Goal: Task Accomplishment & Management: Use online tool/utility

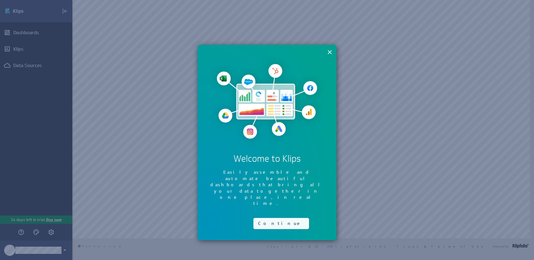
click at [279, 218] on button "Continue" at bounding box center [281, 223] width 56 height 11
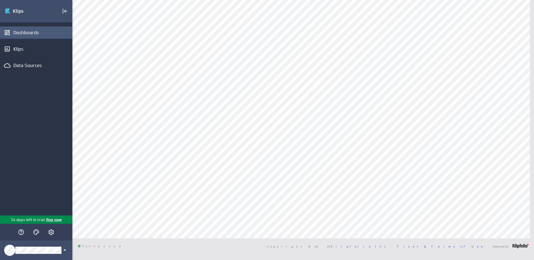
click at [15, 32] on div "Dashboards" at bounding box center [42, 32] width 58 height 6
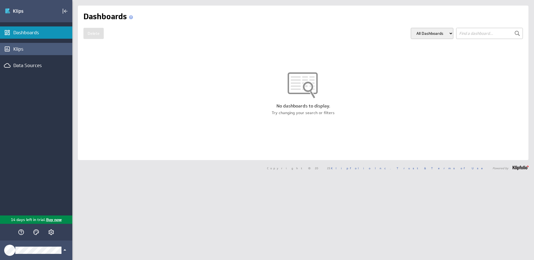
click at [31, 49] on div "Klips" at bounding box center [42, 49] width 58 height 6
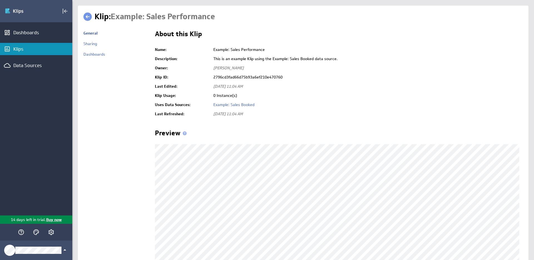
click at [94, 40] on div "General" at bounding box center [116, 34] width 66 height 13
click at [90, 46] on link "Sharing" at bounding box center [90, 43] width 14 height 5
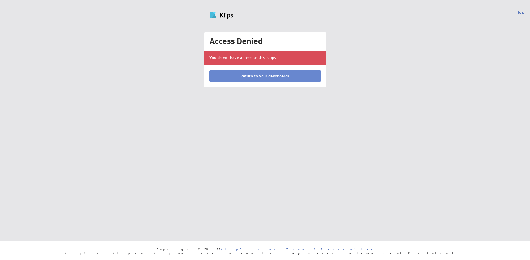
click at [257, 73] on link "Return to your dashboards" at bounding box center [264, 75] width 111 height 11
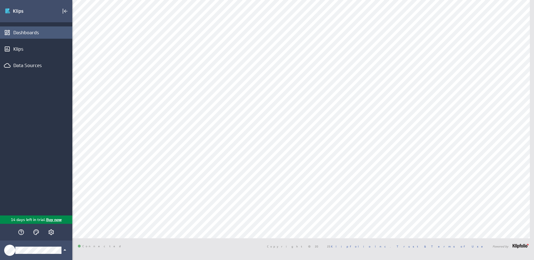
click at [30, 34] on div "Dashboards" at bounding box center [42, 32] width 58 height 6
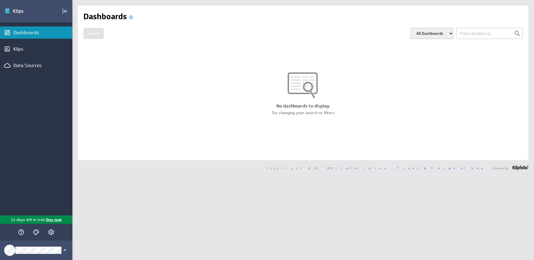
click at [425, 38] on select "All Dashboards My Dashboards" at bounding box center [432, 33] width 43 height 11
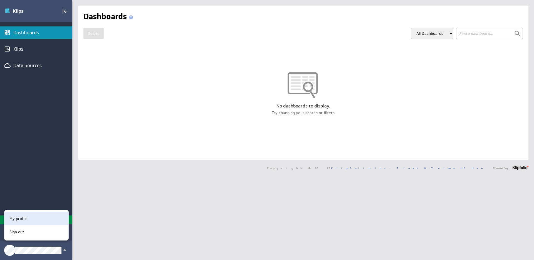
click at [25, 215] on p "My profile" at bounding box center [18, 218] width 18 height 6
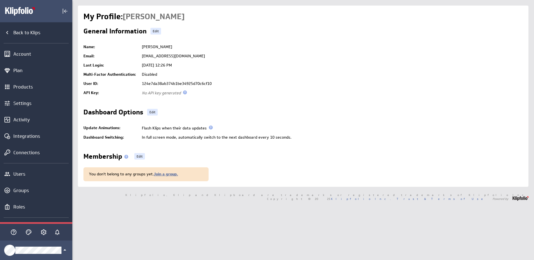
click at [167, 175] on link "Join a group." at bounding box center [166, 173] width 24 height 5
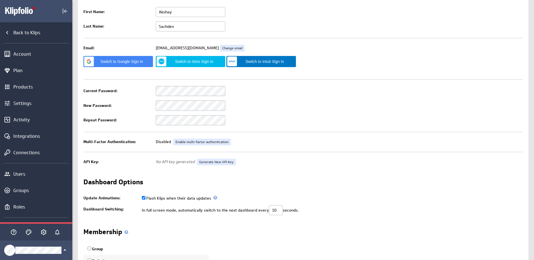
scroll to position [88, 0]
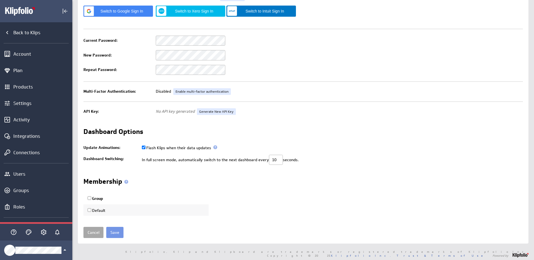
click at [89, 232] on link "Cancel" at bounding box center [93, 232] width 20 height 11
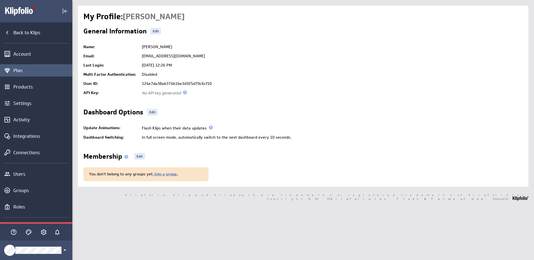
click at [21, 70] on div "Plan" at bounding box center [42, 70] width 58 height 6
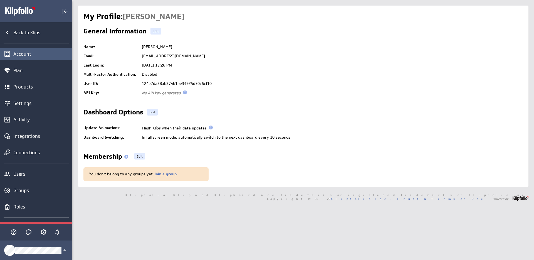
click at [26, 53] on div "Account" at bounding box center [42, 54] width 58 height 6
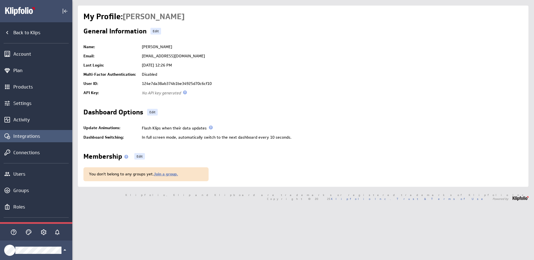
click at [31, 141] on div "Integrations" at bounding box center [36, 136] width 72 height 12
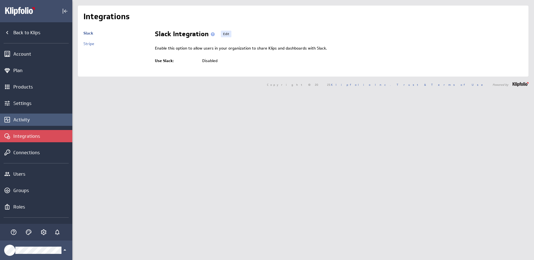
click at [25, 116] on div "Activity" at bounding box center [36, 119] width 72 height 12
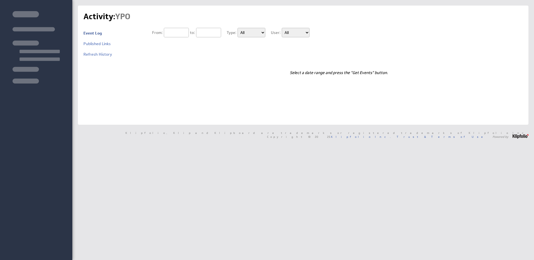
type input "08/28/2025"
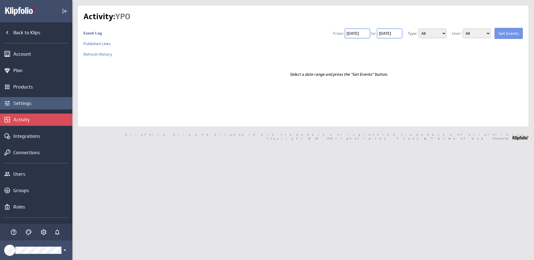
click at [22, 104] on div "Settings" at bounding box center [42, 103] width 58 height 6
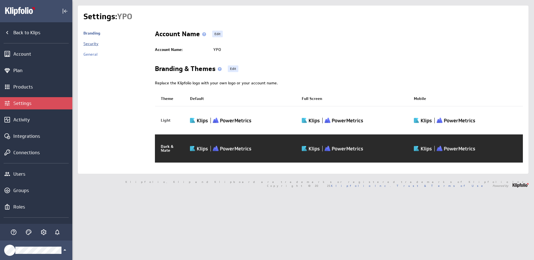
click at [93, 43] on link "Security" at bounding box center [90, 43] width 15 height 5
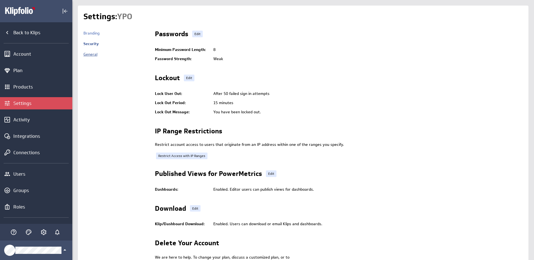
click at [93, 55] on link "General" at bounding box center [90, 54] width 14 height 5
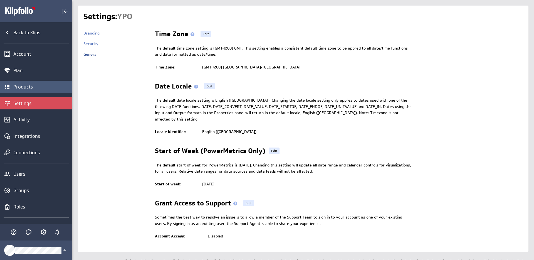
click at [24, 86] on div "Products" at bounding box center [42, 87] width 58 height 6
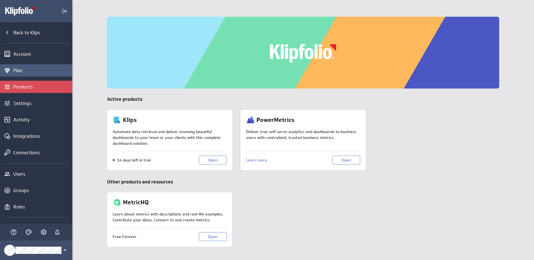
click at [20, 70] on div "Plan" at bounding box center [42, 70] width 58 height 6
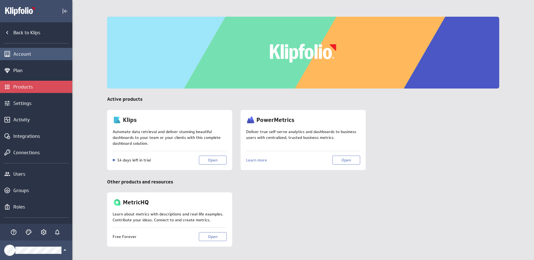
click at [22, 54] on div "Account" at bounding box center [42, 54] width 58 height 6
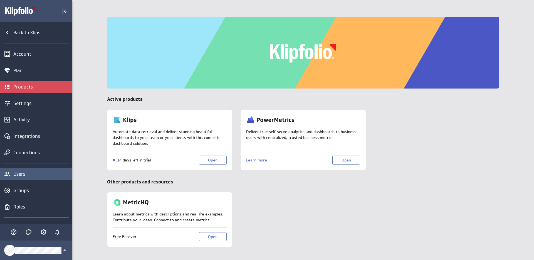
click at [23, 173] on div "Users" at bounding box center [42, 174] width 58 height 6
click at [6, 176] on icon "Users" at bounding box center [7, 173] width 7 height 7
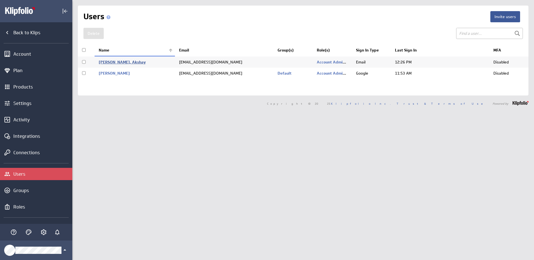
click at [116, 62] on link "[PERSON_NAME], Akshay" at bounding box center [122, 61] width 47 height 5
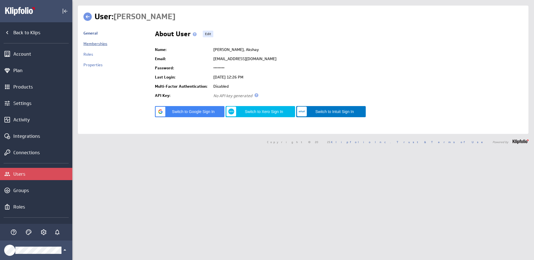
click at [88, 43] on link "Memberships" at bounding box center [95, 43] width 24 height 5
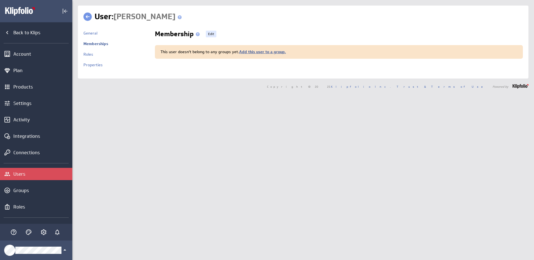
click at [262, 53] on link "Add this user to a group." at bounding box center [262, 51] width 47 height 5
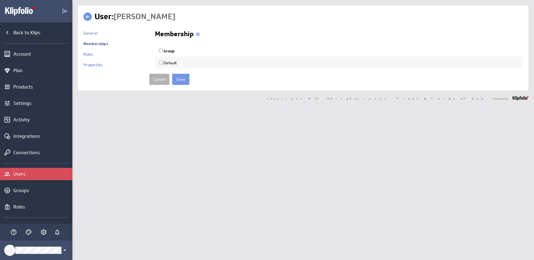
click at [159, 52] on input "Group" at bounding box center [161, 51] width 4 height 4
checkbox input "true"
click at [178, 83] on input "Save" at bounding box center [180, 79] width 17 height 11
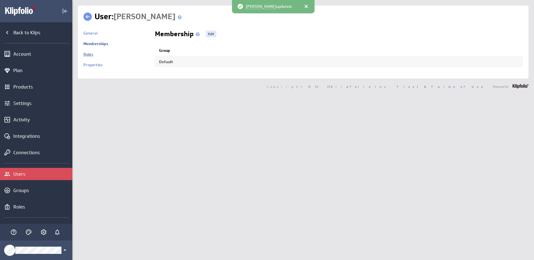
click at [88, 53] on link "Roles" at bounding box center [88, 54] width 10 height 5
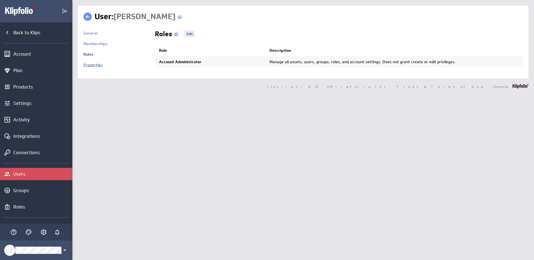
click at [96, 64] on link "Properties" at bounding box center [92, 64] width 19 height 5
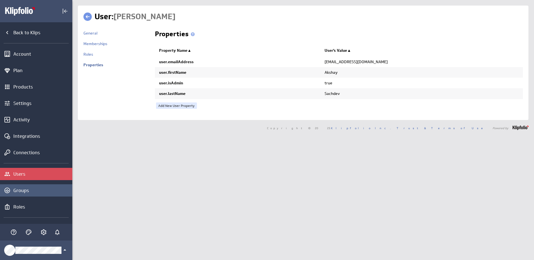
click at [23, 192] on div "Groups" at bounding box center [42, 190] width 58 height 6
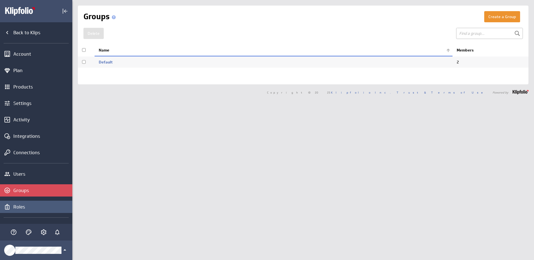
click at [23, 209] on div "Roles" at bounding box center [42, 206] width 58 height 6
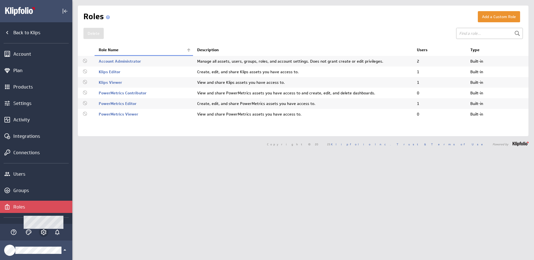
click at [42, 231] on icon "Account and settings" at bounding box center [43, 231] width 7 height 7
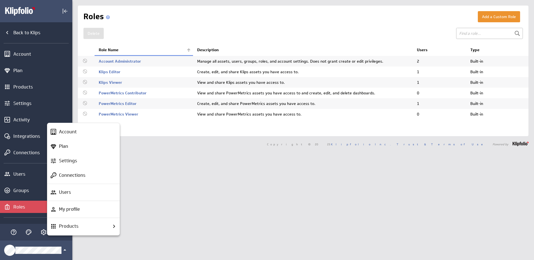
click at [41, 233] on div at bounding box center [267, 130] width 534 height 260
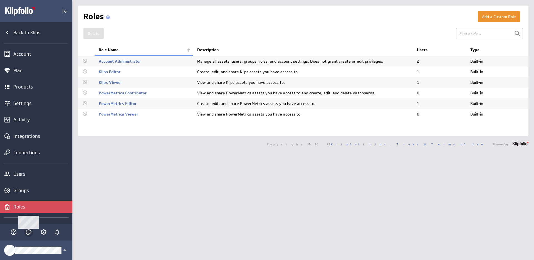
click at [32, 233] on icon "Themes" at bounding box center [28, 231] width 7 height 7
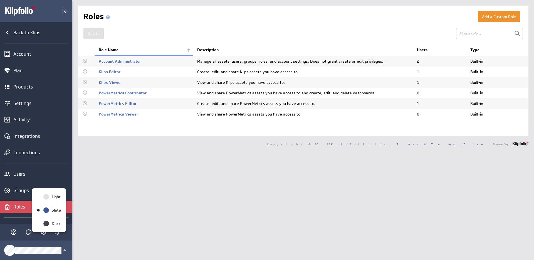
click at [29, 233] on div at bounding box center [267, 130] width 534 height 260
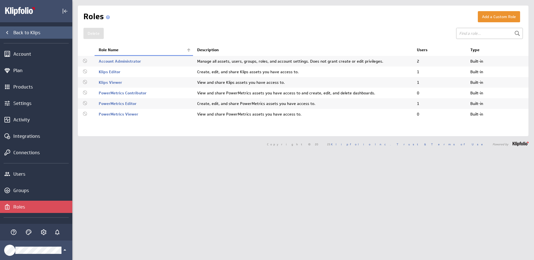
click at [12, 33] on div "Back to Klips" at bounding box center [36, 32] width 72 height 12
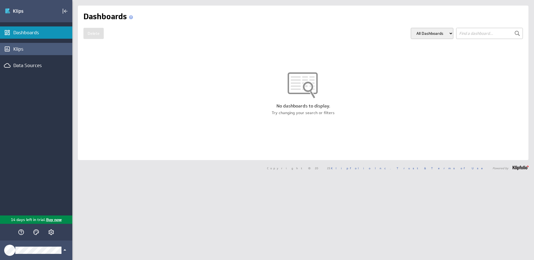
click at [33, 51] on div "Klips" at bounding box center [42, 49] width 58 height 6
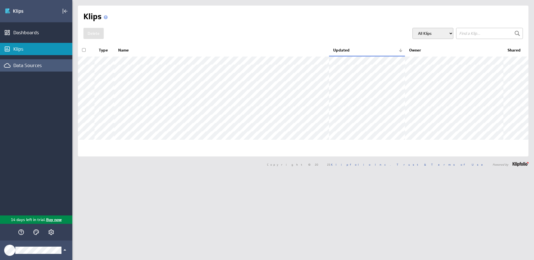
click at [33, 71] on div "Data Sources" at bounding box center [36, 65] width 72 height 12
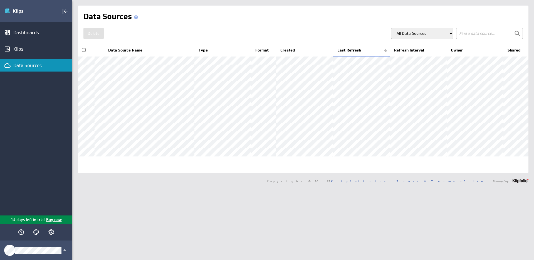
click at [240, 188] on div "Copyright © 2025 Klipfolio Inc. Trust & Terms of Use Powered by" at bounding box center [302, 181] width 461 height 16
click at [25, 47] on div "Klips" at bounding box center [42, 49] width 58 height 6
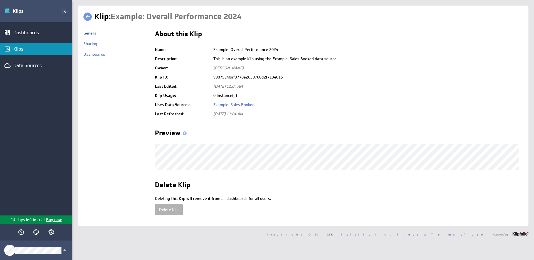
click at [26, 46] on div "Klips" at bounding box center [42, 49] width 58 height 6
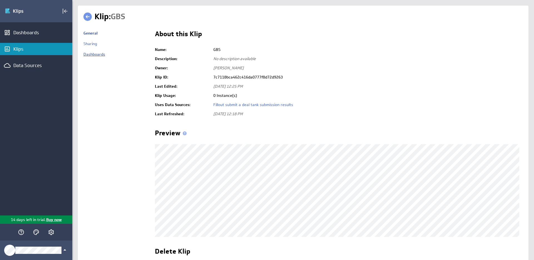
click at [93, 54] on link "Dashboards" at bounding box center [94, 54] width 22 height 5
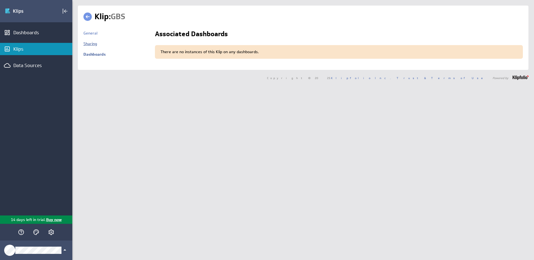
click at [94, 42] on link "Sharing" at bounding box center [90, 43] width 14 height 5
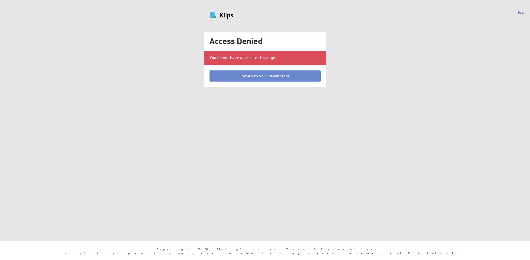
click at [264, 78] on link "Return to your dashboards" at bounding box center [264, 75] width 111 height 11
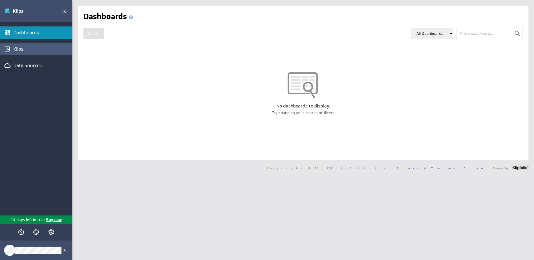
click at [18, 50] on div "Klips" at bounding box center [42, 49] width 58 height 6
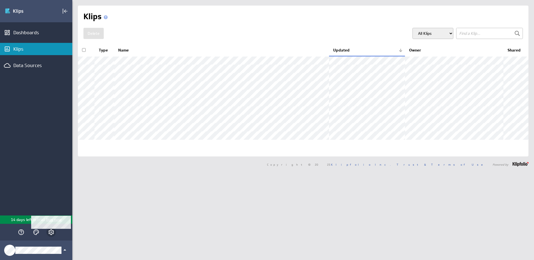
click at [52, 231] on icon "Account and settings" at bounding box center [51, 231] width 7 height 7
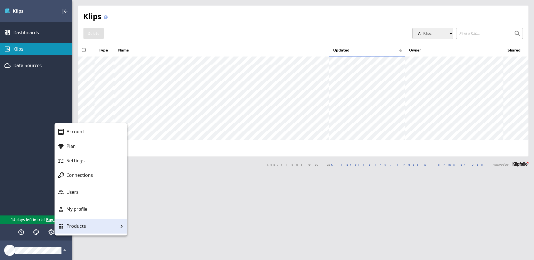
click at [90, 228] on div "Products" at bounding box center [94, 225] width 61 height 7
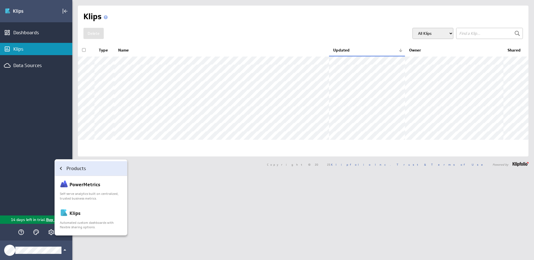
click at [63, 170] on icon "Products" at bounding box center [61, 168] width 7 height 7
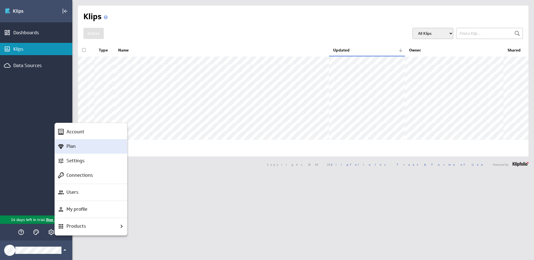
click at [82, 149] on div "Plan" at bounding box center [93, 146] width 58 height 7
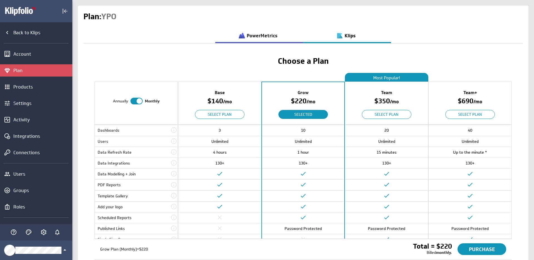
click at [258, 38] on h3 "PowerMetrics" at bounding box center [262, 35] width 31 height 5
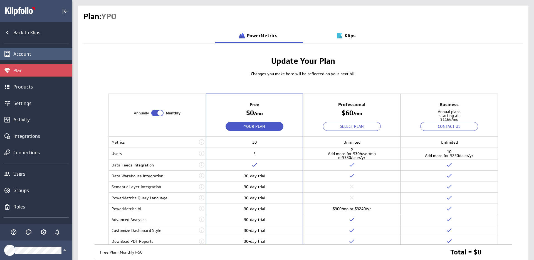
click at [31, 58] on div "Account" at bounding box center [36, 54] width 72 height 12
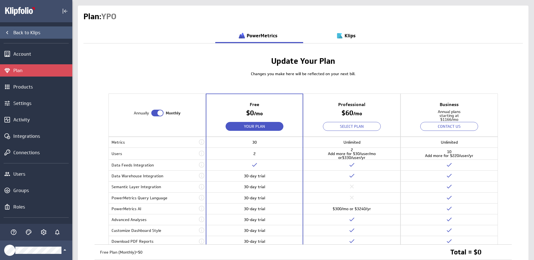
click at [26, 31] on div "Back to Klips" at bounding box center [42, 32] width 58 height 6
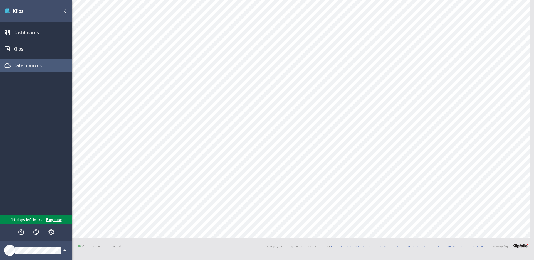
click at [27, 65] on div "Data Sources" at bounding box center [42, 65] width 58 height 6
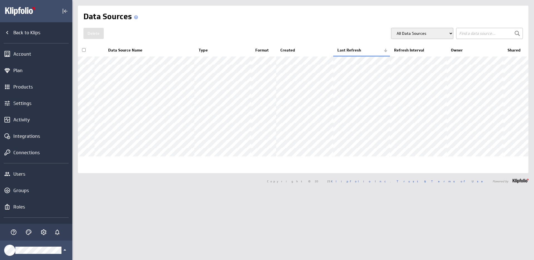
click at [149, 29] on div "Delete All Data Sources My Data Sources All Modelled Data Sources My Modelled D…" at bounding box center [302, 33] width 439 height 11
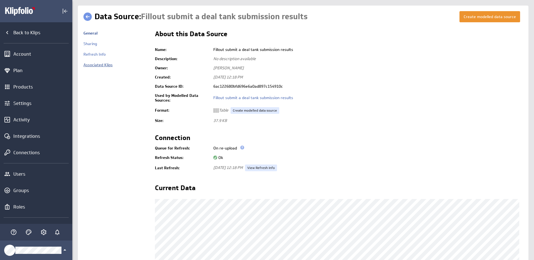
click at [93, 63] on link "Associated Klips" at bounding box center [97, 64] width 29 height 5
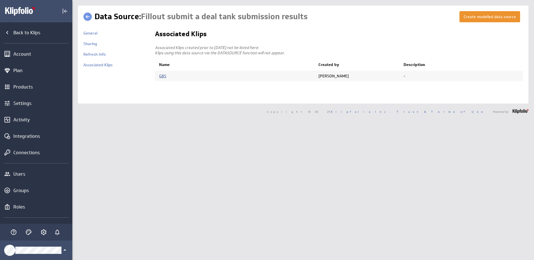
click at [161, 76] on link "GBS" at bounding box center [162, 75] width 7 height 5
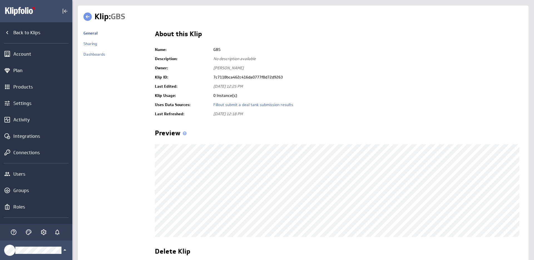
click at [89, 20] on link at bounding box center [87, 17] width 8 height 8
click at [91, 55] on link "Dashboards" at bounding box center [94, 54] width 22 height 5
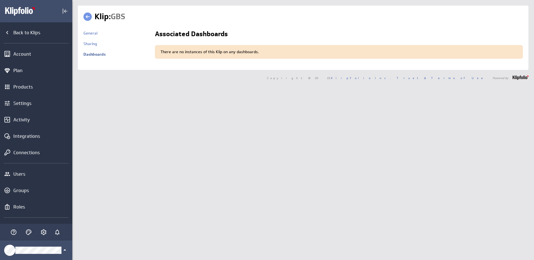
click at [90, 14] on link at bounding box center [87, 17] width 8 height 8
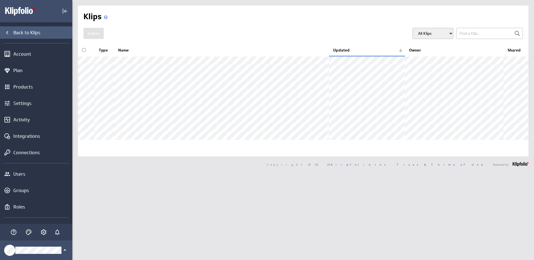
click at [14, 32] on div "Back to Klips" at bounding box center [42, 32] width 58 height 6
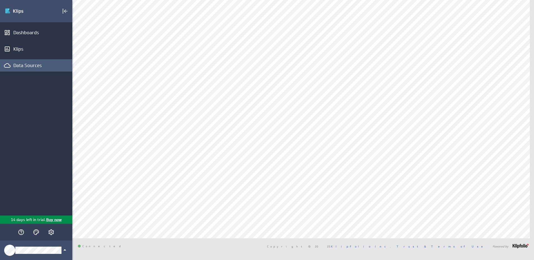
click at [39, 68] on div "Data Sources" at bounding box center [42, 65] width 58 height 6
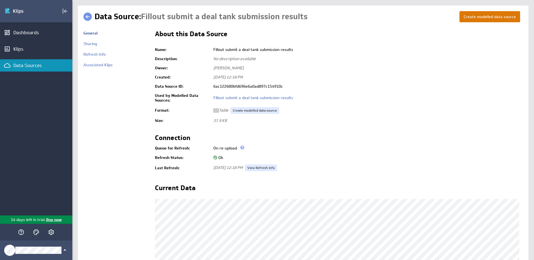
click at [489, 16] on button "Create modelled data source" at bounding box center [489, 16] width 61 height 11
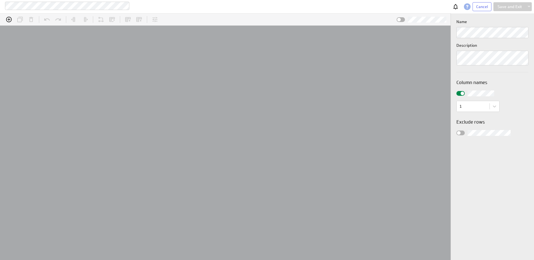
scroll to position [17, 462]
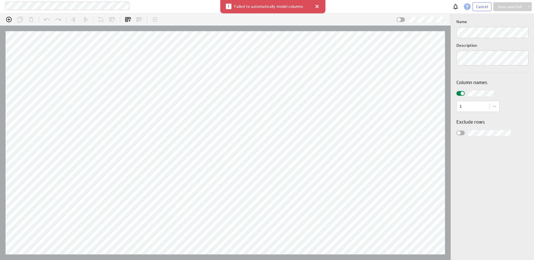
click at [316, 7] on div at bounding box center [317, 7] width 6 height 6
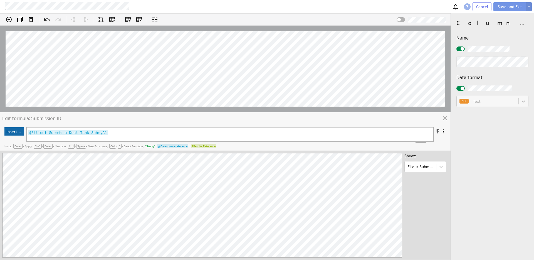
scroll to position [0, 0]
click at [439, 168] on body "Fillout submit a deal tank submission results Cancel Save and Exit (no message)…" at bounding box center [267, 130] width 534 height 260
click at [439, 167] on div at bounding box center [267, 130] width 534 height 260
click at [485, 8] on span "Cancel" at bounding box center [482, 6] width 12 height 5
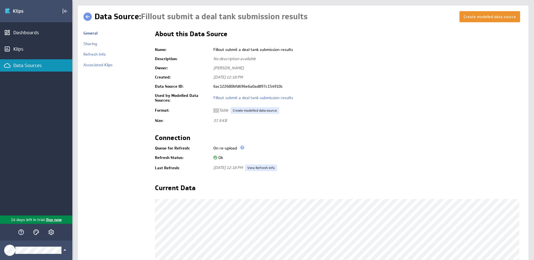
click at [90, 13] on link at bounding box center [87, 17] width 8 height 8
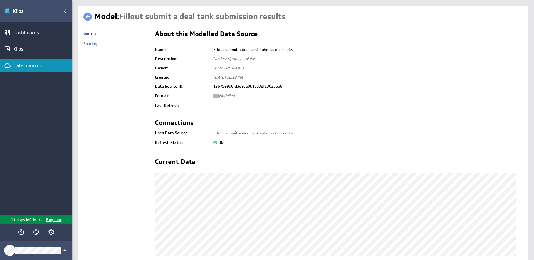
click at [224, 95] on span "Modelled" at bounding box center [223, 95] width 21 height 5
click at [272, 103] on td "-" at bounding box center [366, 105] width 312 height 9
click at [86, 15] on link at bounding box center [87, 17] width 8 height 8
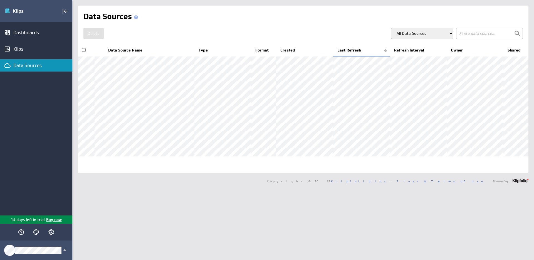
click at [444, 28] on select "All Data Sources My Data Sources All Modelled Data Sources My Modelled Data Sou…" at bounding box center [422, 33] width 62 height 11
click at [23, 48] on div "Klips" at bounding box center [42, 49] width 58 height 6
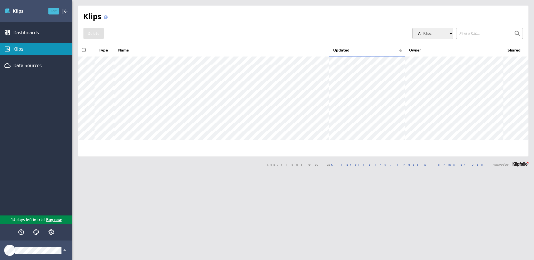
click at [51, 13] on button "Edit" at bounding box center [53, 11] width 11 height 7
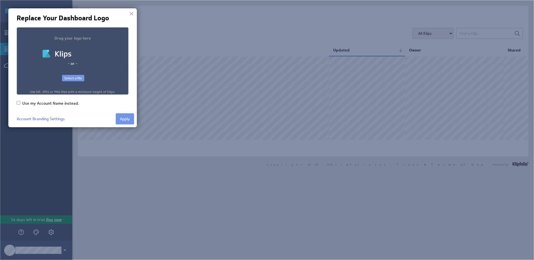
click at [127, 16] on div at bounding box center [131, 13] width 8 height 8
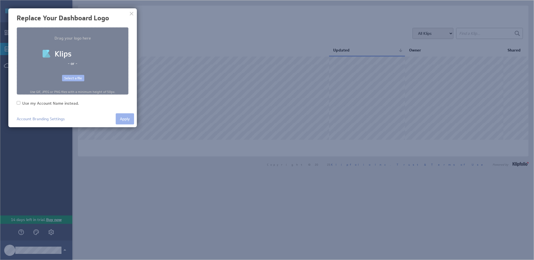
click at [130, 13] on div "Replace Your Dashboard Logo" at bounding box center [72, 17] width 128 height 19
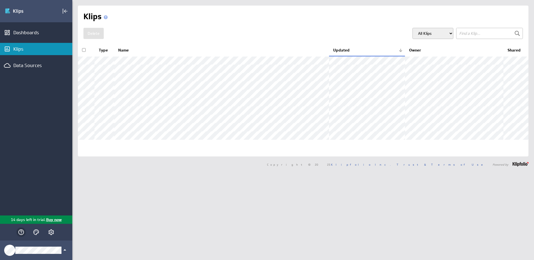
click at [19, 232] on icon "Help" at bounding box center [21, 231] width 7 height 7
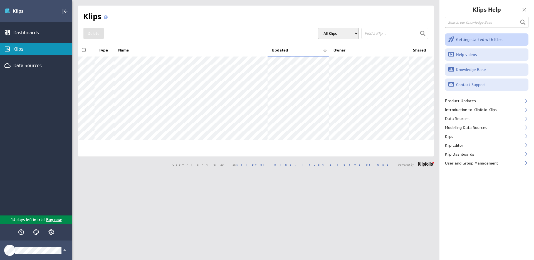
click at [481, 41] on link "Getting started with Klips" at bounding box center [486, 39] width 83 height 12
click at [522, 14] on div "Klips Help" at bounding box center [486, 17] width 83 height 22
click at [524, 11] on div at bounding box center [524, 10] width 8 height 8
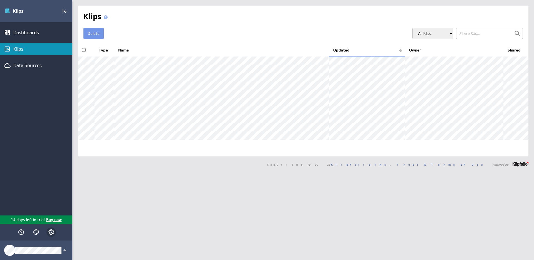
click at [51, 232] on icon "Account and settings" at bounding box center [51, 231] width 1 height 1
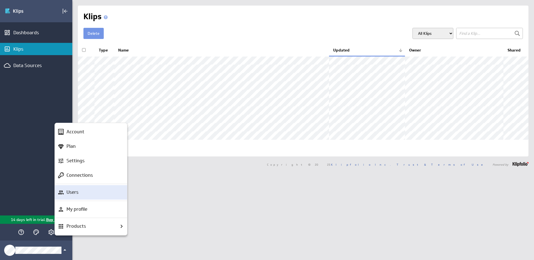
click at [80, 195] on div "Users" at bounding box center [93, 191] width 58 height 7
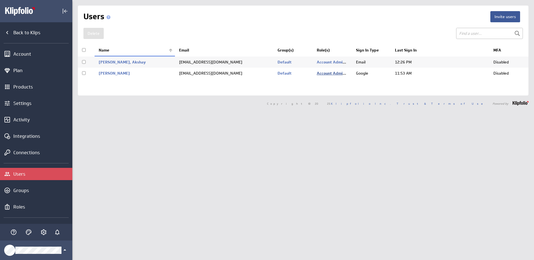
click at [331, 73] on link "Account Administrator" at bounding box center [338, 73] width 42 height 5
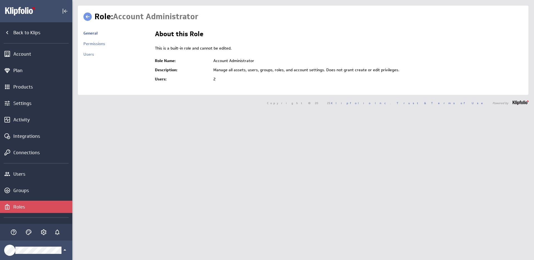
click at [88, 17] on link at bounding box center [87, 17] width 8 height 8
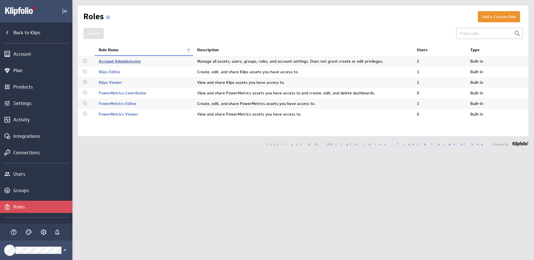
click at [114, 61] on link "Account Administrator" at bounding box center [120, 61] width 42 height 5
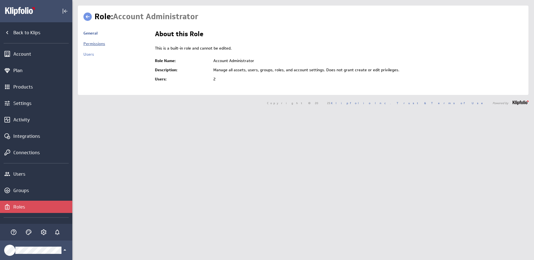
click at [93, 43] on link "Permissions" at bounding box center [94, 43] width 22 height 5
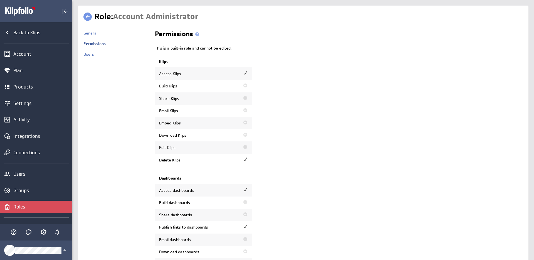
click at [244, 86] on img at bounding box center [245, 86] width 6 height 6
click at [196, 34] on span at bounding box center [197, 34] width 4 height 4
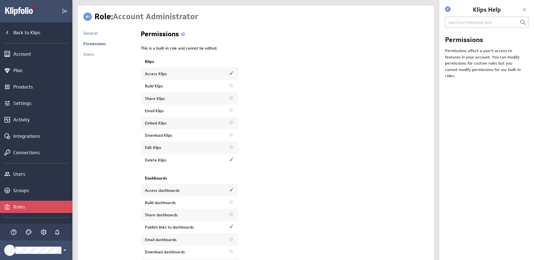
click at [449, 8] on div at bounding box center [448, 9] width 6 height 6
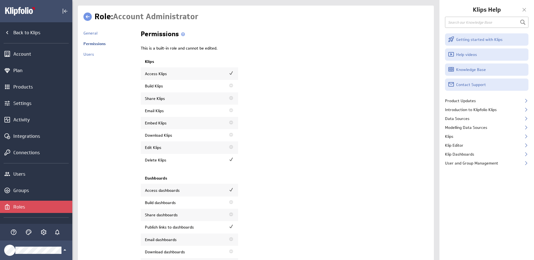
click at [87, 18] on link at bounding box center [87, 17] width 8 height 8
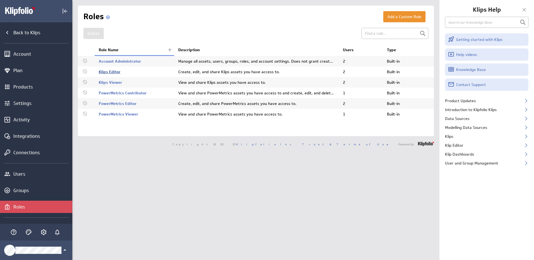
click at [106, 71] on link "Klips Editor" at bounding box center [110, 71] width 22 height 5
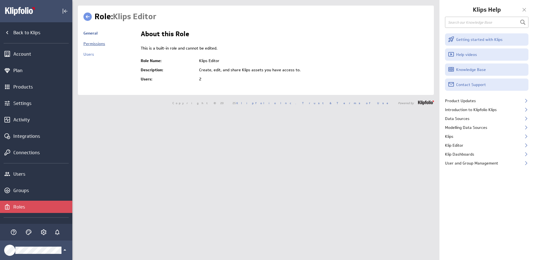
click at [102, 43] on link "Permissions" at bounding box center [94, 43] width 22 height 5
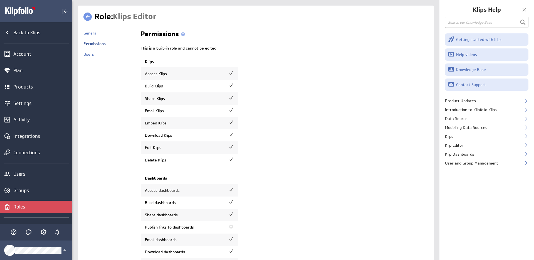
click at [524, 10] on div at bounding box center [524, 10] width 8 height 8
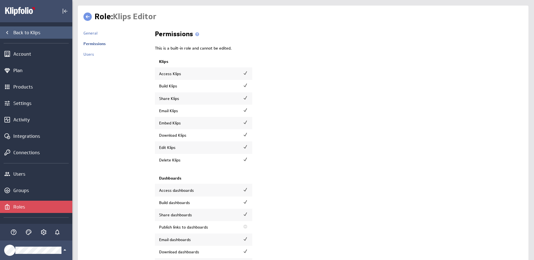
click at [21, 34] on div "Back to Klips" at bounding box center [42, 32] width 58 height 6
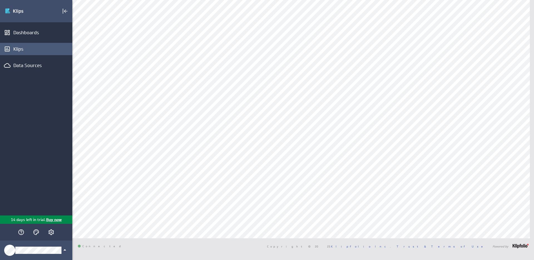
click at [24, 50] on div "Klips" at bounding box center [42, 49] width 58 height 6
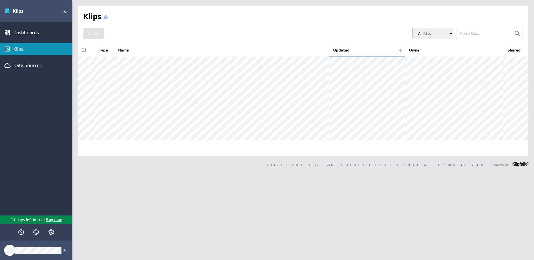
click at [195, 24] on div "Klips Delete All Klips My Klips Group: Default" at bounding box center [303, 81] width 450 height 151
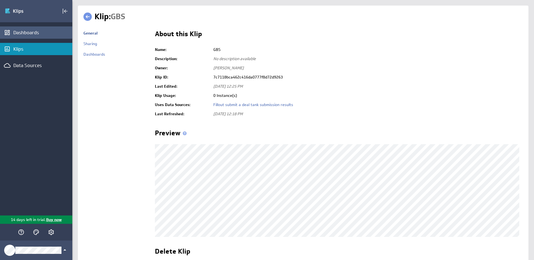
click at [27, 32] on div "Dashboards" at bounding box center [42, 32] width 58 height 6
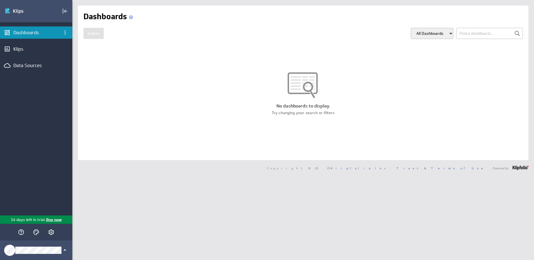
click at [26, 59] on div "Dashboards Klips Data Sources" at bounding box center [36, 118] width 72 height 193
click at [26, 67] on div "Data Sources" at bounding box center [36, 65] width 46 height 6
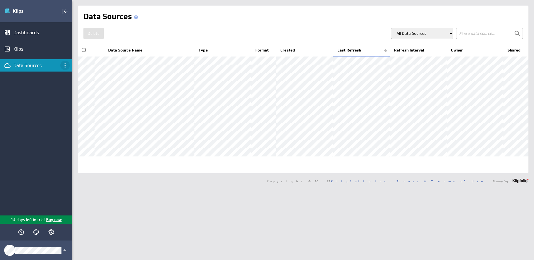
click at [65, 66] on icon "Data Sources menu" at bounding box center [65, 65] width 7 height 7
click at [65, 65] on div at bounding box center [267, 130] width 534 height 260
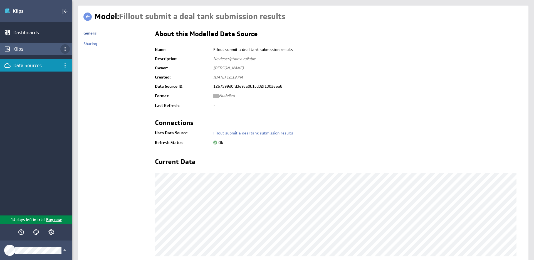
click at [64, 49] on icon "Klips menu" at bounding box center [65, 49] width 7 height 7
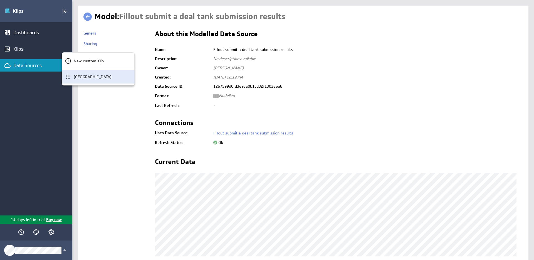
click at [81, 76] on p "[GEOGRAPHIC_DATA]" at bounding box center [93, 77] width 38 height 6
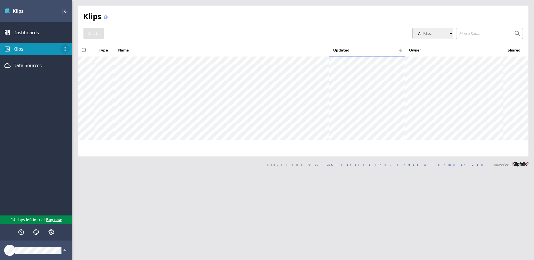
click at [66, 48] on icon "Klips menu" at bounding box center [65, 49] width 7 height 7
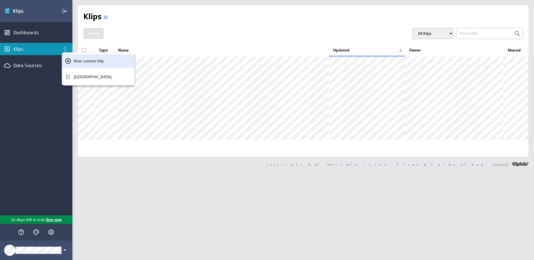
click at [82, 58] on p "New custom Klip" at bounding box center [89, 61] width 30 height 6
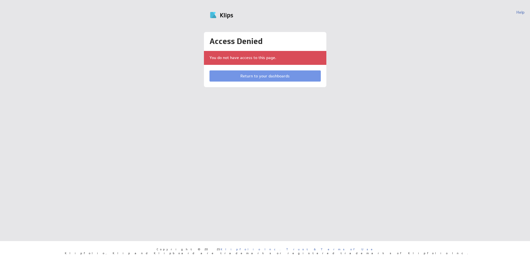
click at [329, 104] on html "Help Access Denied You do not have access to this page. Return to your dashboar…" at bounding box center [265, 52] width 530 height 104
click at [267, 79] on link "Return to your dashboards" at bounding box center [264, 75] width 111 height 11
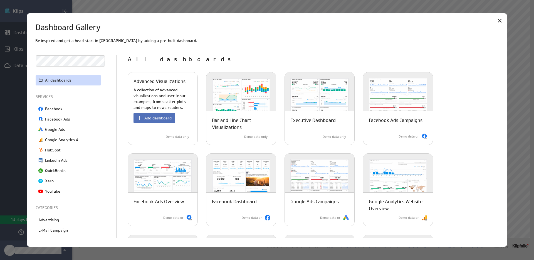
click at [163, 92] on p "A collection of advanced visualizations and user-input examples, from scatter p…" at bounding box center [162, 98] width 58 height 23
click at [155, 118] on span "Add dashboard" at bounding box center [157, 117] width 27 height 5
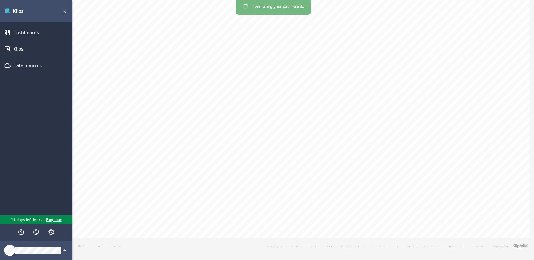
click at [265, 9] on span "Generating your dashboard..." at bounding box center [278, 7] width 53 height 6
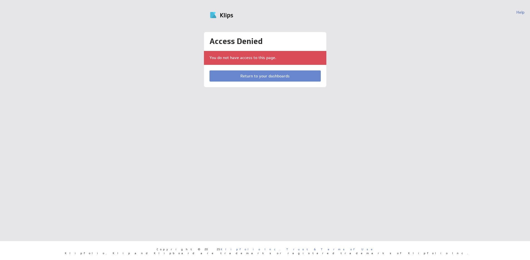
click at [261, 76] on link "Return to your dashboards" at bounding box center [264, 75] width 111 height 11
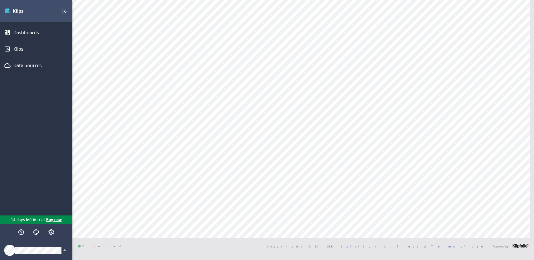
click at [63, 247] on icon "Klipfolio Account" at bounding box center [64, 249] width 7 height 7
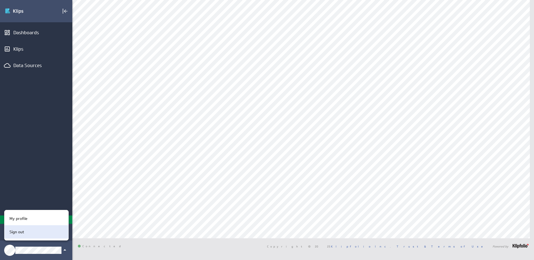
click at [26, 229] on div "Sign out" at bounding box center [35, 232] width 57 height 6
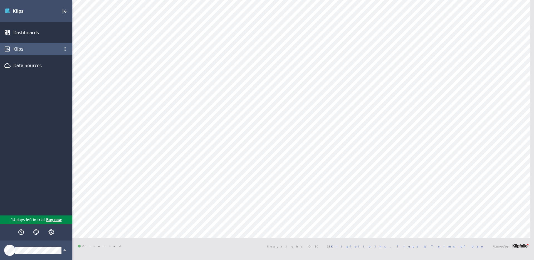
click at [20, 48] on div "Klips" at bounding box center [36, 49] width 46 height 6
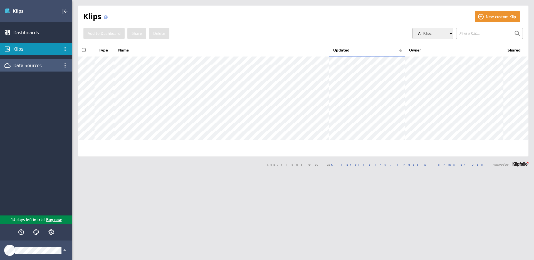
click at [31, 64] on div "Data Sources" at bounding box center [36, 65] width 46 height 6
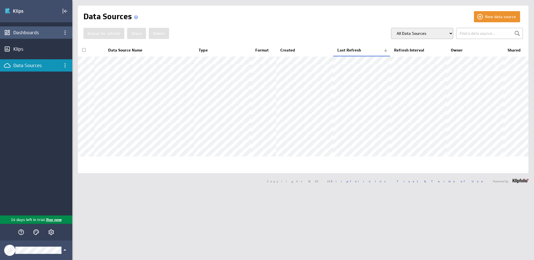
click at [24, 32] on div "Dashboards" at bounding box center [36, 32] width 46 height 6
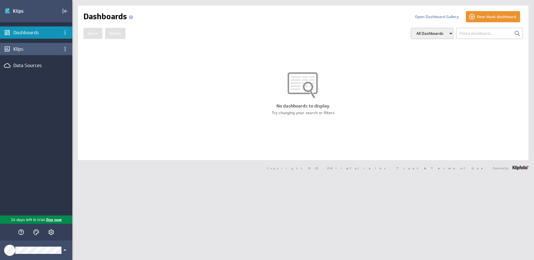
click at [21, 51] on div "Klips" at bounding box center [36, 49] width 46 height 6
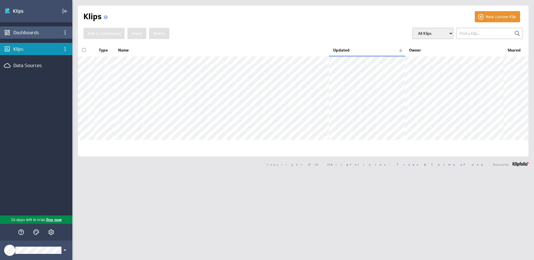
click at [30, 30] on div "Dashboards" at bounding box center [36, 32] width 46 height 6
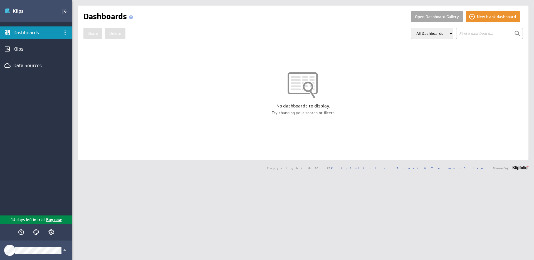
click at [441, 17] on button "Open Dashboard Gallery" at bounding box center [437, 16] width 52 height 11
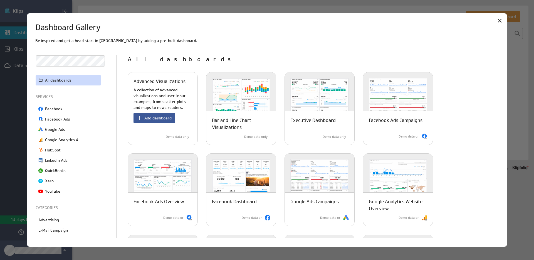
click at [160, 118] on span "Add dashboard" at bounding box center [157, 117] width 27 height 5
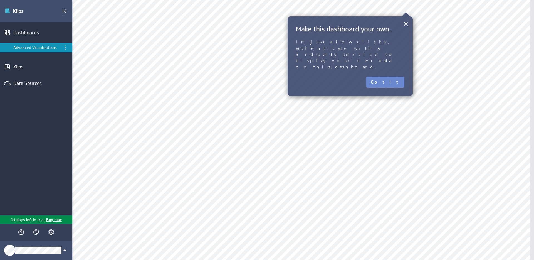
click at [396, 76] on button "Got it" at bounding box center [385, 81] width 38 height 11
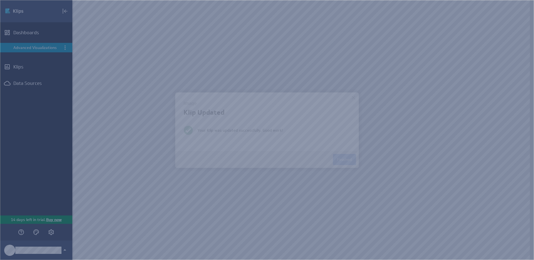
click at [346, 162] on button "Finished" at bounding box center [344, 159] width 23 height 11
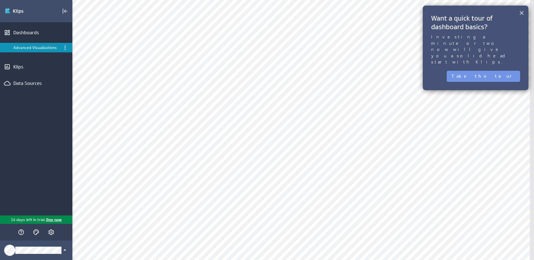
click at [523, 15] on button "×" at bounding box center [521, 12] width 5 height 11
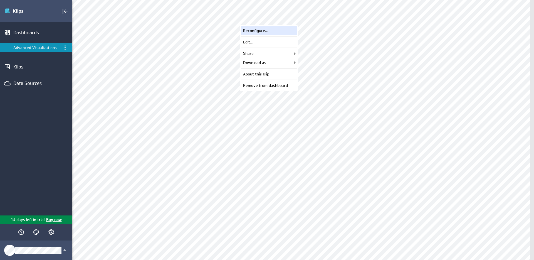
click at [272, 32] on div "Reconfigure..." at bounding box center [269, 30] width 56 height 9
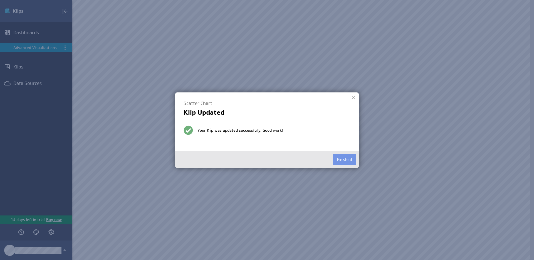
click at [351, 98] on div at bounding box center [353, 97] width 8 height 8
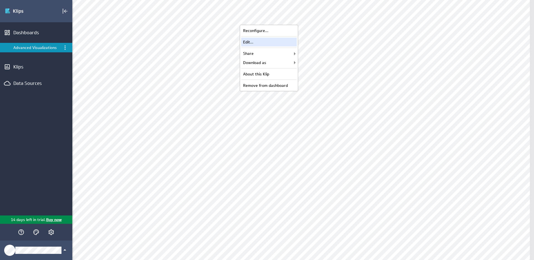
click at [265, 42] on div "Edit..." at bounding box center [269, 42] width 56 height 9
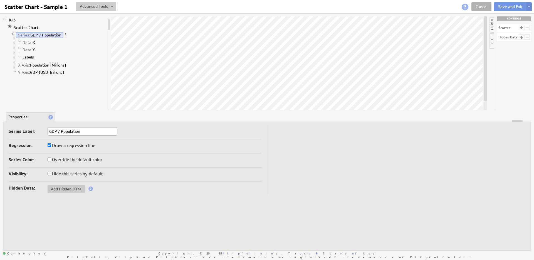
click at [111, 3] on button at bounding box center [96, 6] width 41 height 9
click at [111, 4] on button at bounding box center [96, 6] width 41 height 9
click at [484, 9] on link "Cancel" at bounding box center [481, 6] width 20 height 9
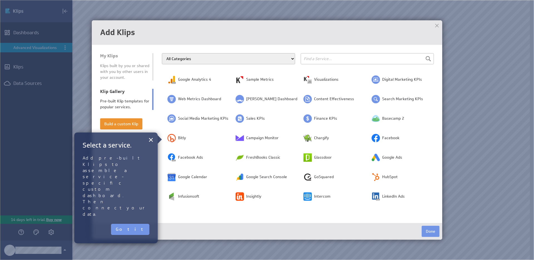
click at [436, 26] on div at bounding box center [437, 25] width 8 height 8
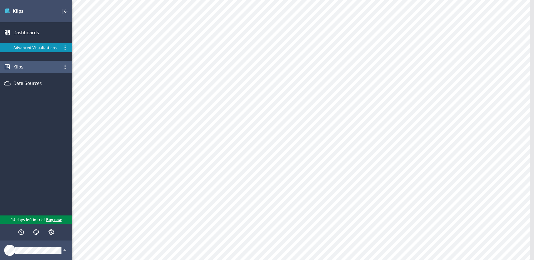
click at [18, 62] on div "Klips" at bounding box center [36, 67] width 72 height 12
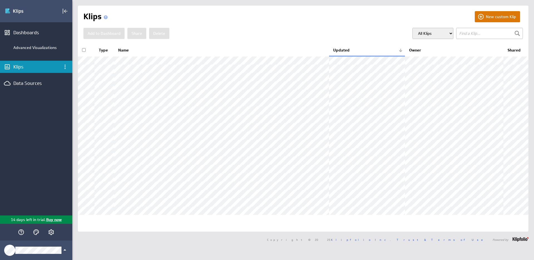
click at [479, 16] on button "New custom Klip" at bounding box center [497, 16] width 45 height 11
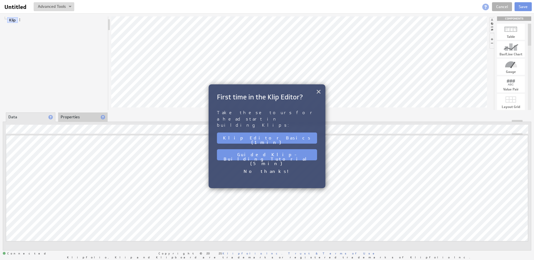
click at [316, 93] on button "×" at bounding box center [318, 91] width 5 height 11
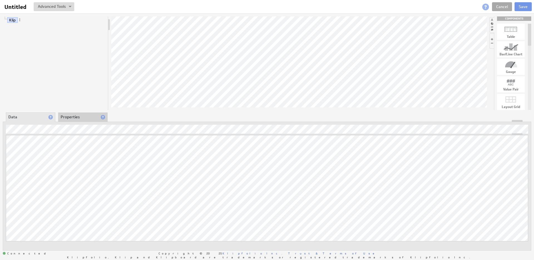
click at [501, 6] on link "Cancel" at bounding box center [502, 6] width 20 height 9
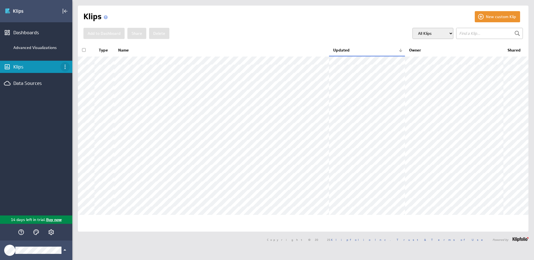
click at [66, 66] on icon "Klips menu" at bounding box center [65, 66] width 7 height 7
click at [66, 66] on div at bounding box center [267, 130] width 534 height 260
click at [26, 30] on div "Dashboards" at bounding box center [36, 32] width 46 height 6
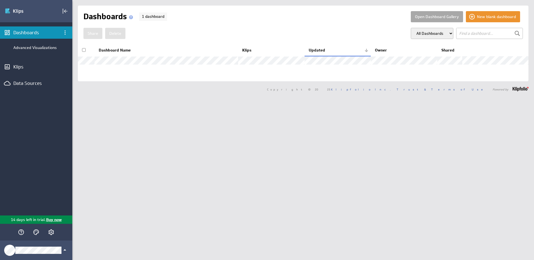
click at [434, 16] on button "Open Dashboard Gallery" at bounding box center [437, 16] width 52 height 11
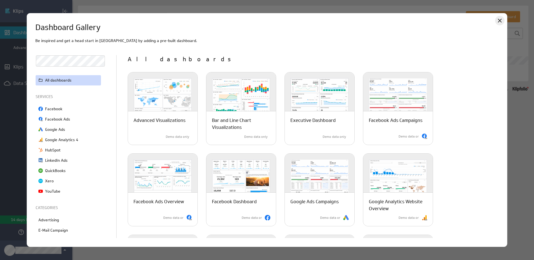
click at [501, 21] on icon "Close" at bounding box center [499, 20] width 7 height 7
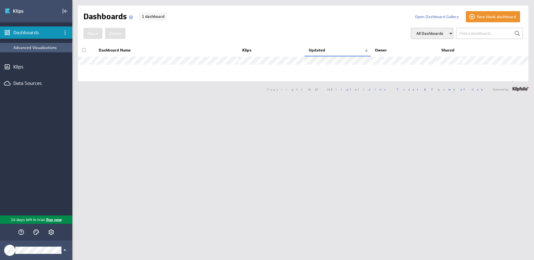
click at [53, 45] on div "Advanced Visualizations" at bounding box center [41, 47] width 56 height 5
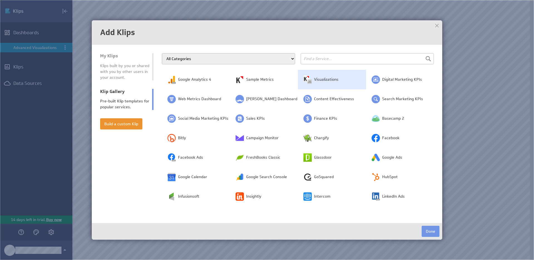
click at [324, 83] on td "Visualizations" at bounding box center [332, 79] width 68 height 19
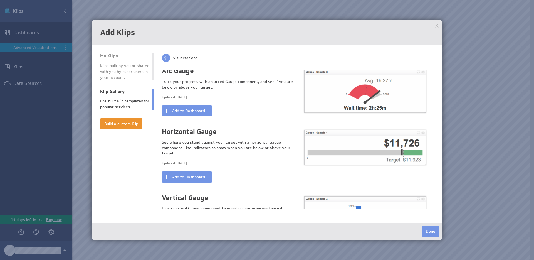
scroll to position [523, 0]
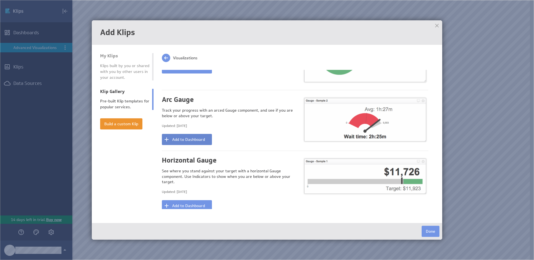
click at [194, 134] on button "Add to Dashboard" at bounding box center [187, 139] width 50 height 11
click at [427, 229] on button "Done" at bounding box center [430, 230] width 18 height 11
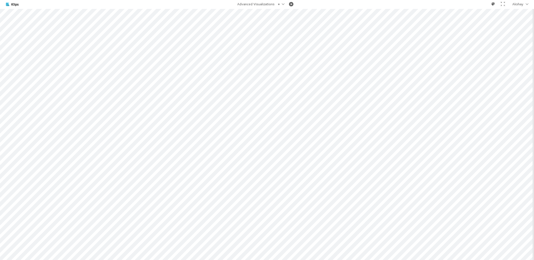
click at [519, 1] on div "Akshay" at bounding box center [510, 4] width 45 height 10
click at [491, 5] on div at bounding box center [493, 4] width 4 height 4
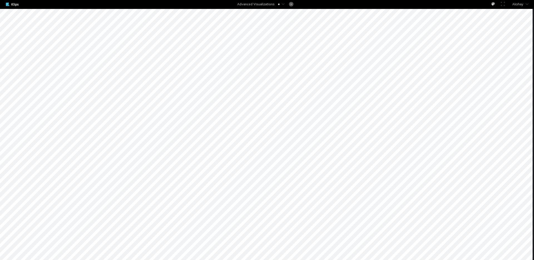
click at [491, 5] on div at bounding box center [493, 4] width 4 height 4
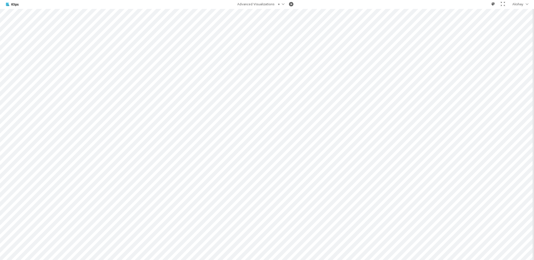
click at [503, 4] on div at bounding box center [502, 4] width 4 height 4
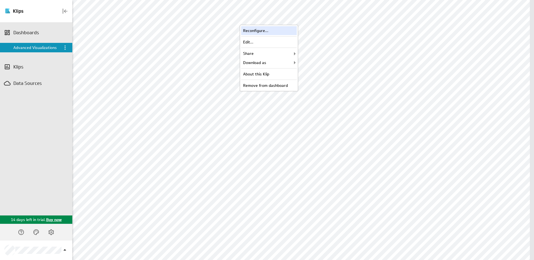
click at [270, 31] on div "Reconfigure..." at bounding box center [269, 30] width 56 height 9
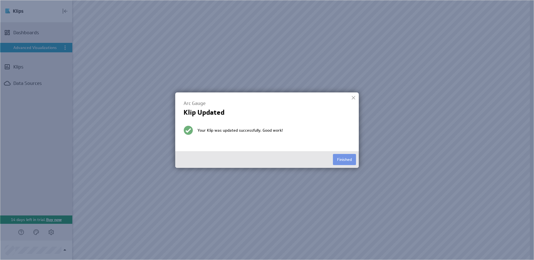
click at [354, 96] on div at bounding box center [353, 97] width 8 height 8
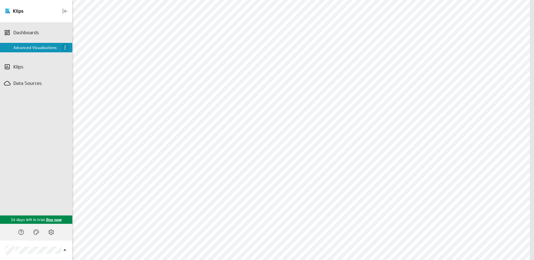
click at [67, 47] on icon "Menu" at bounding box center [65, 47] width 7 height 7
click at [105, 67] on icon "Share" at bounding box center [107, 68] width 7 height 7
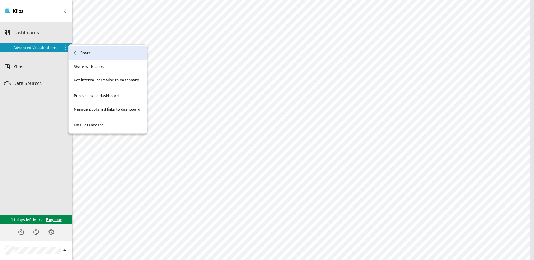
click at [78, 56] on div "Share" at bounding box center [108, 53] width 78 height 14
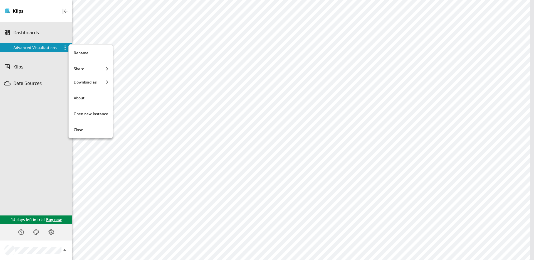
click at [17, 71] on div at bounding box center [267, 130] width 534 height 260
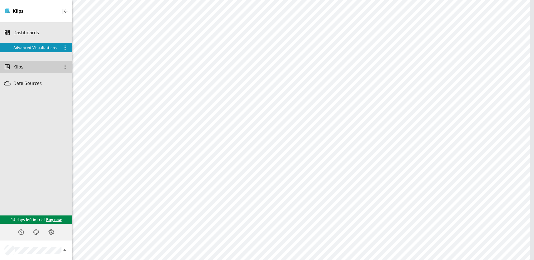
click at [20, 67] on div "Klips" at bounding box center [36, 67] width 46 height 6
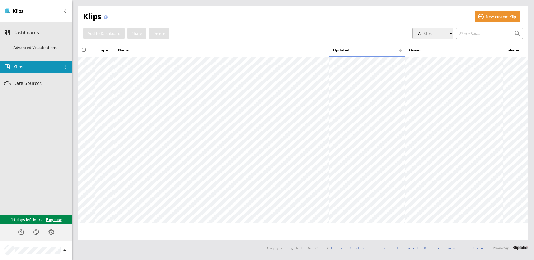
click at [505, 24] on div "New custom Klip Klips Add to Dashboard Share Delete" at bounding box center [303, 123] width 450 height 234
click at [503, 14] on button "New custom Klip" at bounding box center [497, 16] width 45 height 11
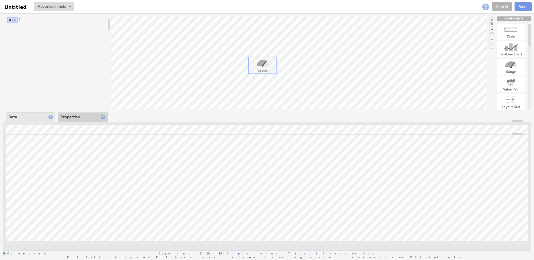
drag, startPoint x: 514, startPoint y: 64, endPoint x: 265, endPoint y: 63, distance: 248.2
click at [81, 119] on li "Properties" at bounding box center [82, 116] width 49 height 9
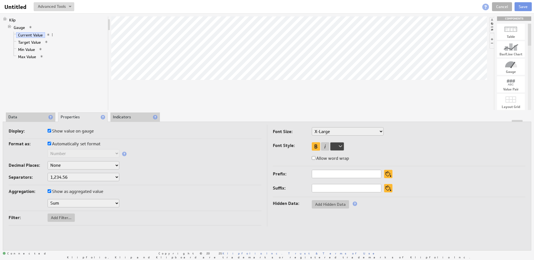
click at [70, 142] on label "Automatically set format" at bounding box center [74, 144] width 53 height 8
click at [51, 142] on input "Automatically set format" at bounding box center [50, 143] width 4 height 4
checkbox input "false"
click at [78, 150] on select "Text Number Currency Percentage Date / Time Duration" at bounding box center [84, 153] width 72 height 8
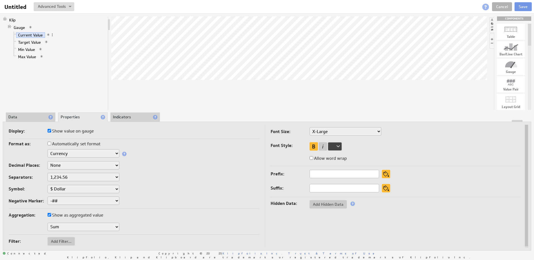
click at [37, 113] on li "Data" at bounding box center [30, 116] width 49 height 9
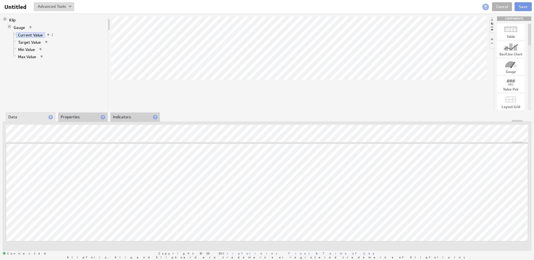
click at [89, 118] on li "Properties" at bounding box center [82, 116] width 49 height 9
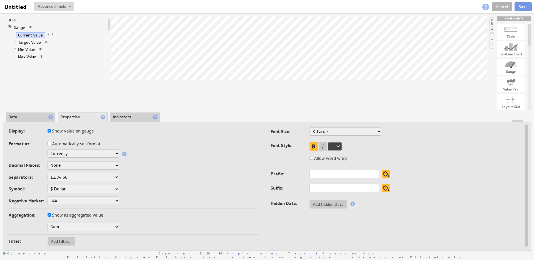
click at [35, 117] on li "Data" at bounding box center [30, 116] width 49 height 9
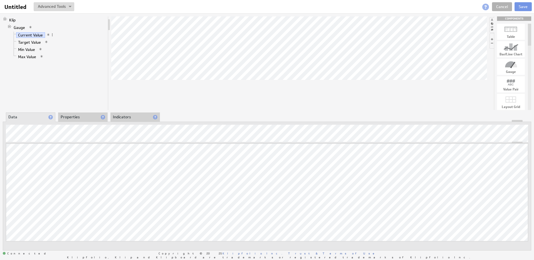
click at [79, 113] on li "Properties" at bounding box center [82, 116] width 49 height 9
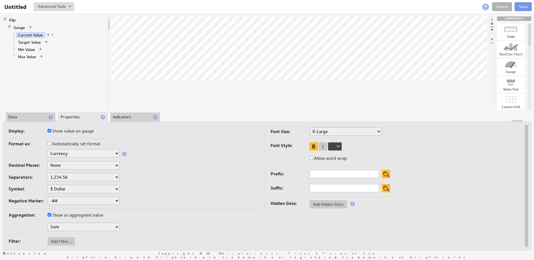
click at [349, 131] on select "XX-Small X-Small Small Medium Large X-Large XX-Large" at bounding box center [345, 131] width 72 height 8
select select "large"
click at [75, 166] on select "None .# (1) .## (2) .### (3) .#### (4)" at bounding box center [84, 165] width 72 height 8
click at [35, 116] on li "Data" at bounding box center [30, 116] width 49 height 9
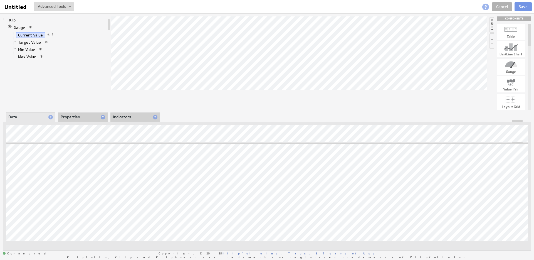
click at [74, 118] on li "Properties" at bounding box center [82, 116] width 49 height 9
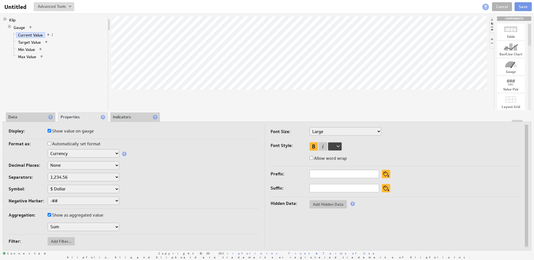
click at [125, 119] on li "Indicators" at bounding box center [134, 116] width 49 height 9
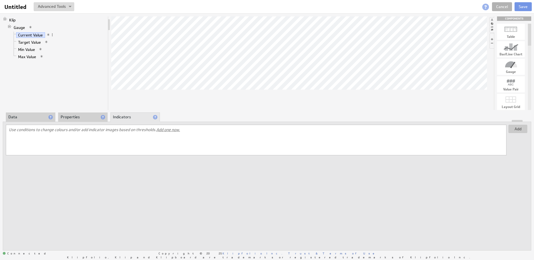
click at [81, 118] on li "Properties" at bounding box center [82, 116] width 49 height 9
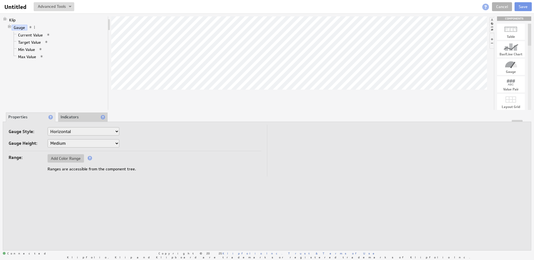
click at [103, 134] on select "Horizontal Vertical Arc Semicircle Circle" at bounding box center [84, 131] width 72 height 8
select select "sg"
click at [86, 131] on select "Horizontal Vertical Arc Semicircle Circle" at bounding box center [84, 131] width 72 height 8
select select "ag"
click at [84, 130] on select "Horizontal Vertical Arc Semicircle Circle" at bounding box center [84, 131] width 72 height 8
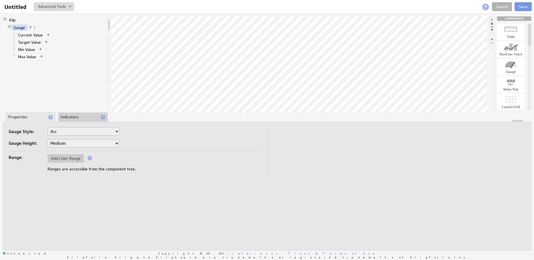
select select "cg"
click at [81, 131] on select "Horizontal Vertical Arc Semicircle Circle" at bounding box center [84, 131] width 72 height 8
select select "sg"
click at [71, 143] on select "Small Medium Large X-Large" at bounding box center [84, 143] width 72 height 8
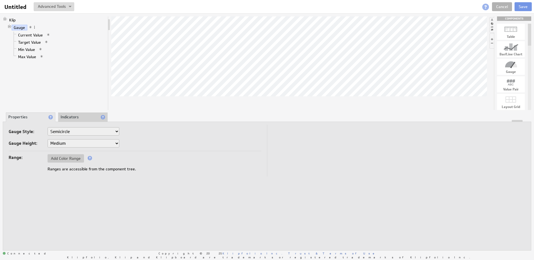
select select "3"
select select "sg"
select select "3"
click at [94, 130] on select "Horizontal Vertical Arc Semicircle Circle" at bounding box center [84, 131] width 72 height 8
select select "ag"
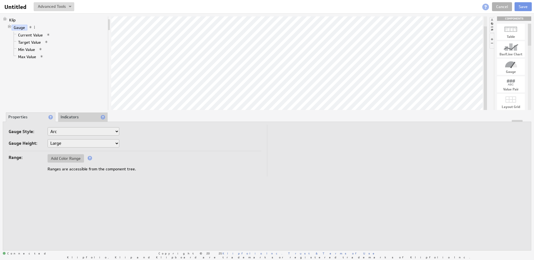
select select "ag"
select select "3"
click at [76, 119] on li "Indicators" at bounding box center [82, 116] width 49 height 9
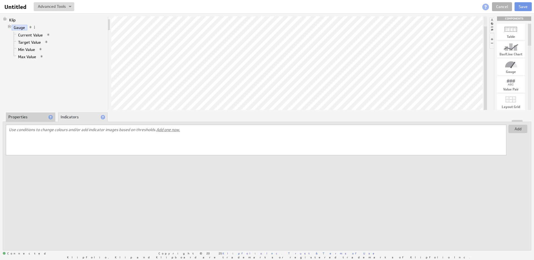
click at [26, 117] on li "Properties" at bounding box center [30, 116] width 49 height 9
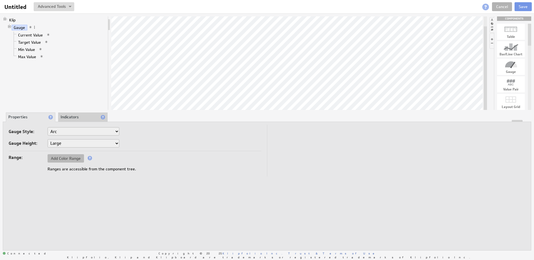
click at [63, 160] on span "Add Color Range" at bounding box center [66, 158] width 36 height 5
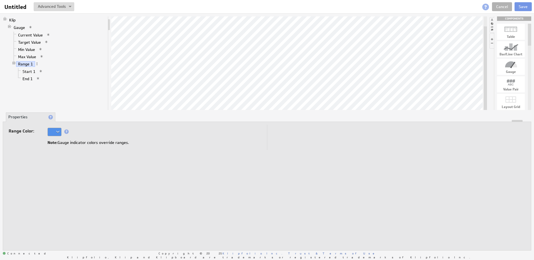
click at [58, 130] on div at bounding box center [55, 132] width 14 height 8
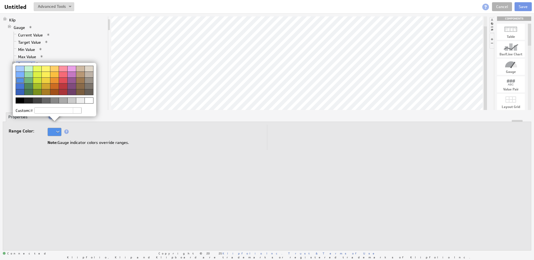
click at [69, 173] on img at bounding box center [267, 130] width 534 height 260
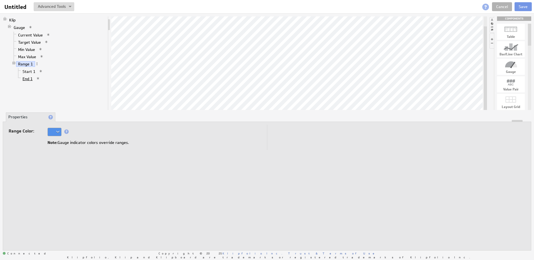
click at [27, 78] on link "End 1" at bounding box center [28, 79] width 14 height 6
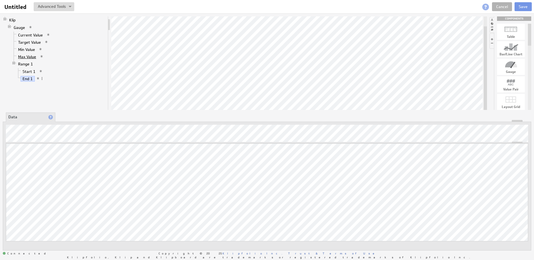
click at [26, 56] on link "Max Value" at bounding box center [27, 57] width 22 height 6
click at [48, 56] on li "Max Value" at bounding box center [59, 56] width 94 height 7
click at [45, 56] on span at bounding box center [46, 56] width 4 height 4
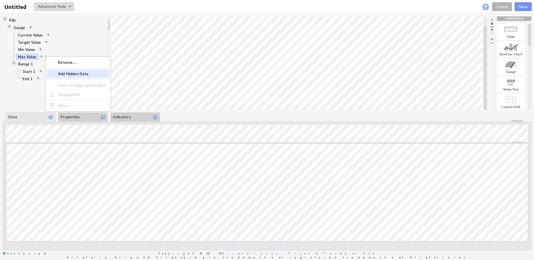
click at [62, 72] on div "Add Hidden Data" at bounding box center [78, 73] width 63 height 9
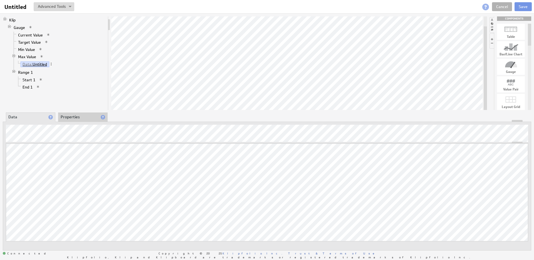
click at [38, 64] on link "Data: Untitled" at bounding box center [35, 64] width 29 height 6
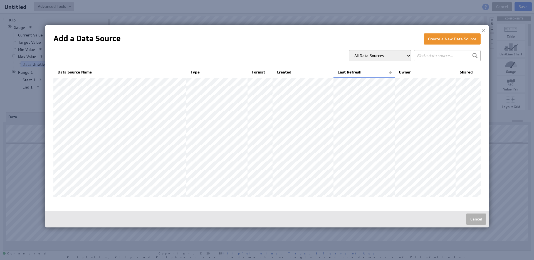
click at [483, 30] on div at bounding box center [483, 30] width 8 height 8
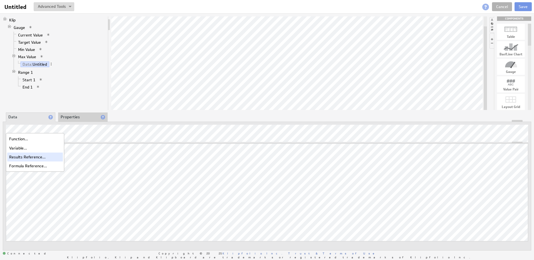
click at [28, 157] on div "Results Reference..." at bounding box center [35, 156] width 56 height 9
click at [39, 62] on link "Data: Untitled" at bounding box center [35, 64] width 29 height 6
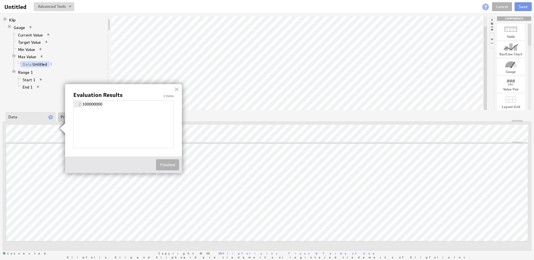
click at [178, 89] on div at bounding box center [176, 89] width 8 height 8
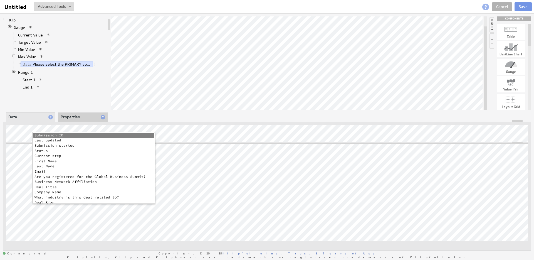
click at [76, 79] on li "Start 1" at bounding box center [61, 79] width 90 height 7
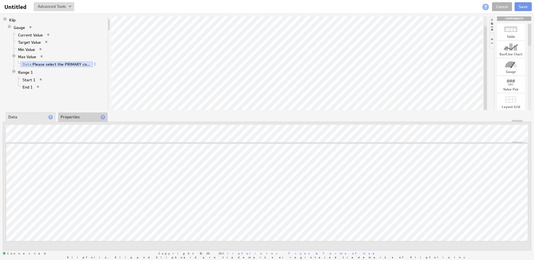
click at [60, 103] on div "Klip Gauge Current Value Target Value Min Value Max Value Data: Please select t…" at bounding box center [56, 62] width 106 height 93
click at [528, 33] on div at bounding box center [529, 35] width 3 height 22
drag, startPoint x: 530, startPoint y: 34, endPoint x: 530, endPoint y: 42, distance: 7.2
click at [530, 42] on div at bounding box center [529, 42] width 3 height 22
click at [492, 38] on li at bounding box center [491, 40] width 4 height 15
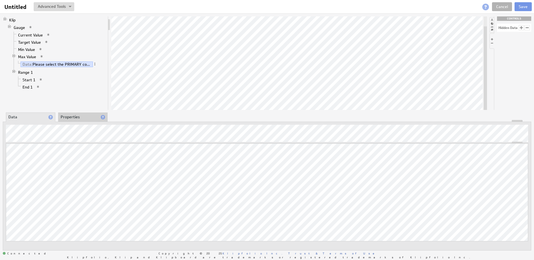
click at [520, 28] on div at bounding box center [520, 27] width 5 height 5
click at [493, 23] on li at bounding box center [491, 24] width 4 height 15
drag, startPoint x: 530, startPoint y: 37, endPoint x: 533, endPoint y: 21, distance: 16.2
click at [533, 21] on div "Klip Gauge Current Value Target Value Min Value Max Value Data: Please select t…" at bounding box center [267, 133] width 534 height 240
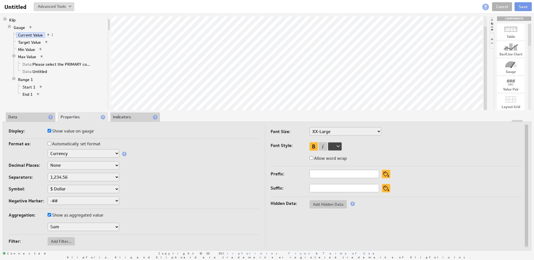
click at [338, 131] on select "XX-Small X-Small Small Medium Large X-Large XX-Large" at bounding box center [345, 131] width 72 height 8
select select "large"
click at [342, 126] on td "Font Size: XX-Small X-Small Small Medium Large X-Large XX-Large Font Style: All…" at bounding box center [393, 187] width 256 height 125
click at [342, 131] on select "XX-Small X-Small Small Medium Large X-Large XX-Large" at bounding box center [345, 131] width 72 height 8
select select "x-large"
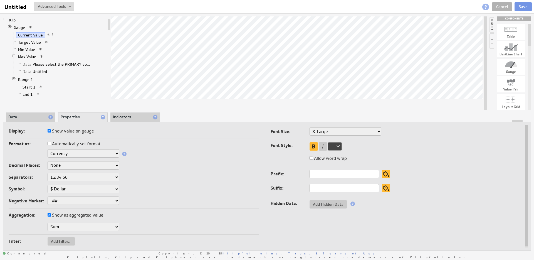
select select "x-large"
click at [458, 147] on div "Font Size: XX-Small X-Small Small Medium Large X-Large XX-Large Font Style: All…" at bounding box center [395, 146] width 250 height 39
click at [24, 64] on span "Data:" at bounding box center [28, 64] width 10 height 5
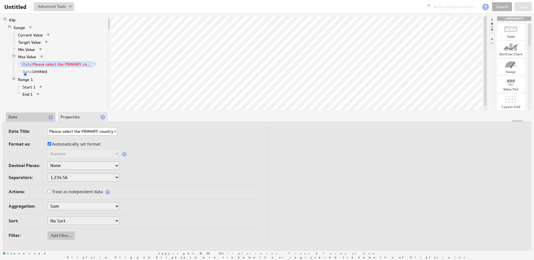
scroll to position [0, 88]
click at [95, 63] on span at bounding box center [95, 64] width 4 height 4
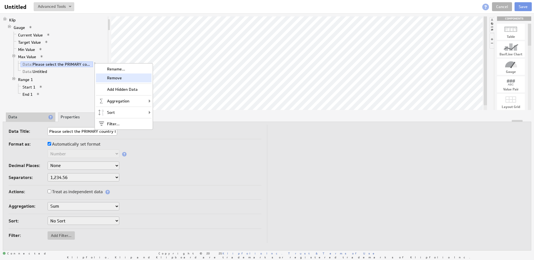
click at [123, 79] on div "Remove" at bounding box center [124, 77] width 56 height 9
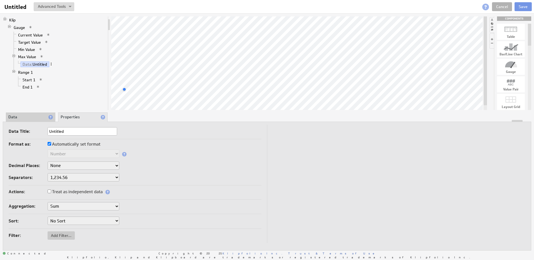
click at [51, 64] on span at bounding box center [51, 64] width 4 height 4
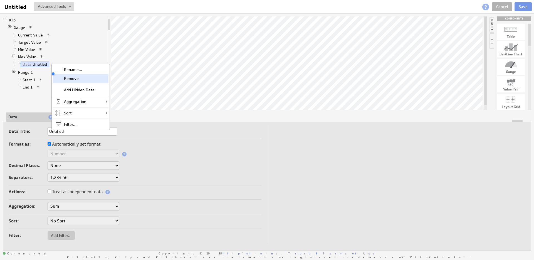
click at [76, 81] on div "Remove" at bounding box center [81, 78] width 56 height 9
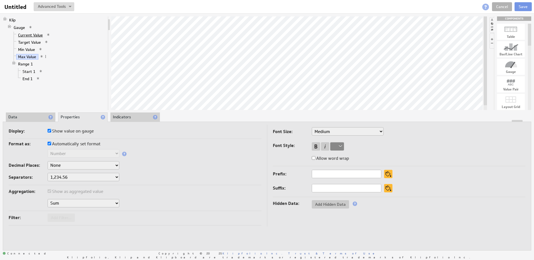
click at [17, 34] on link "Current Value" at bounding box center [30, 35] width 29 height 6
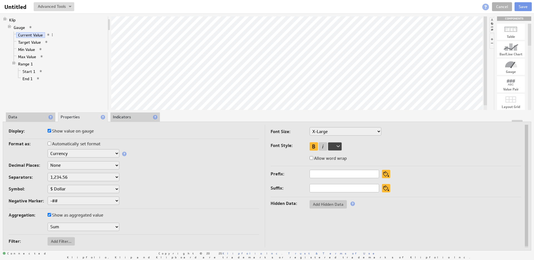
click at [127, 115] on li "Indicators" at bounding box center [134, 116] width 49 height 9
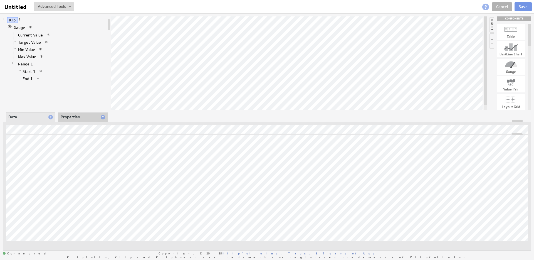
click at [19, 19] on span at bounding box center [20, 20] width 4 height 4
click at [20, 19] on div "Paste Clear View source" at bounding box center [48, 35] width 58 height 32
click at [22, 63] on link "Range 1" at bounding box center [25, 64] width 19 height 6
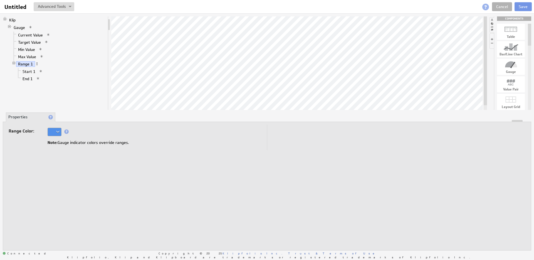
click at [36, 64] on span at bounding box center [37, 64] width 4 height 4
click at [48, 82] on div "Remove" at bounding box center [65, 81] width 56 height 9
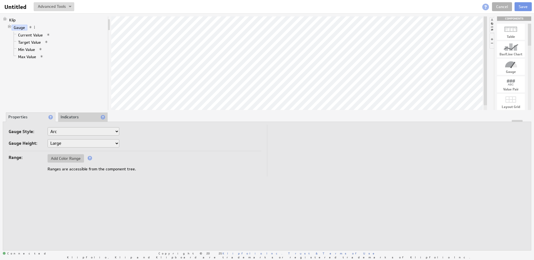
click at [81, 115] on li "Indicators" at bounding box center [82, 116] width 49 height 9
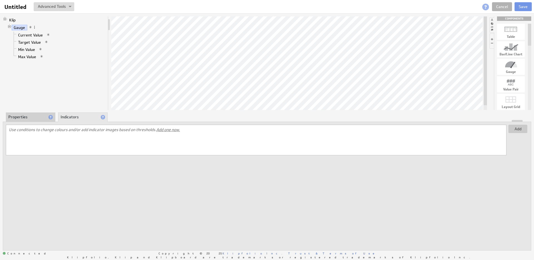
click at [28, 118] on li "Properties" at bounding box center [30, 116] width 49 height 9
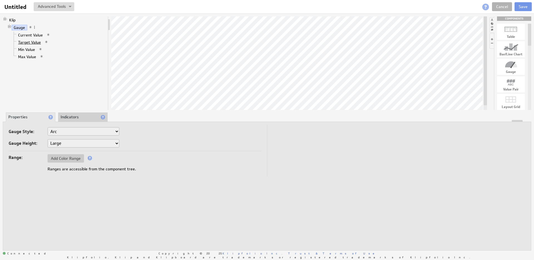
click at [28, 42] on link "Target Value" at bounding box center [29, 42] width 27 height 6
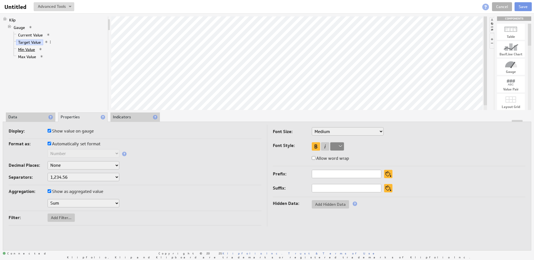
click at [28, 51] on link "Min Value" at bounding box center [26, 50] width 21 height 6
click at [27, 59] on span "Max Value" at bounding box center [30, 56] width 28 height 5
click at [27, 57] on link "Max Value" at bounding box center [27, 57] width 22 height 6
click at [28, 51] on link "Min Value" at bounding box center [26, 50] width 21 height 6
click at [32, 56] on link "Max Value" at bounding box center [27, 57] width 22 height 6
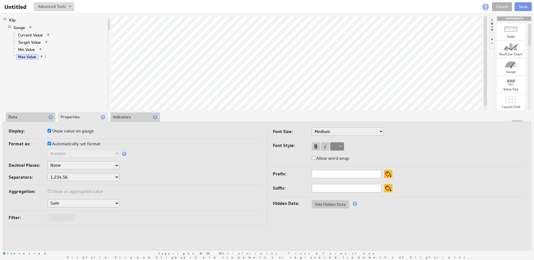
click at [93, 200] on select "Sum Average Median Min Max First Last Count Count Distinct" at bounding box center [84, 203] width 72 height 8
click at [27, 47] on link "Min Value" at bounding box center [26, 50] width 21 height 6
click at [74, 205] on select "Sum Average Median Min Max First Last Count Count Distinct" at bounding box center [84, 203] width 72 height 8
click at [163, 213] on div "Filter: Add Filter..." at bounding box center [135, 217] width 253 height 9
click at [83, 204] on select "Sum Average Median Min Max First Last Count Count Distinct" at bounding box center [84, 203] width 72 height 8
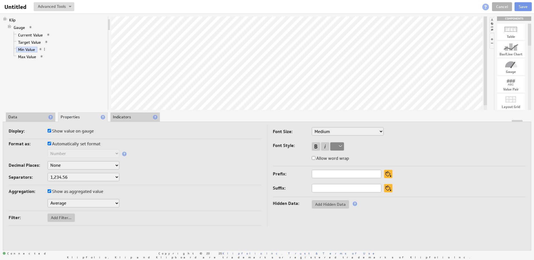
click at [73, 203] on select "Sum Average Median Min Max First Last Count Count Distinct" at bounding box center [84, 203] width 72 height 8
click at [64, 216] on span "Add Filter..." at bounding box center [61, 217] width 27 height 5
select select "source"
type input "0"
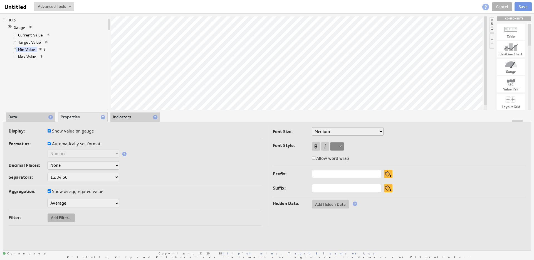
checkbox input "true"
select select "source"
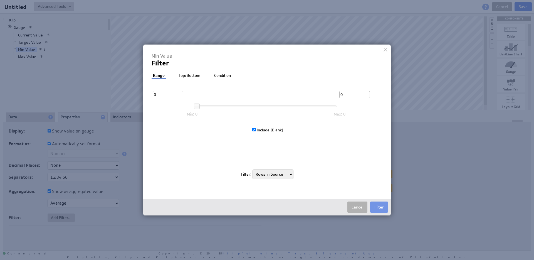
click at [190, 76] on li "Top/Bottom" at bounding box center [189, 76] width 24 height 6
click at [220, 73] on li "Condition" at bounding box center [222, 76] width 19 height 6
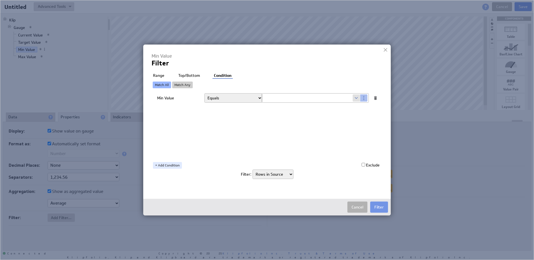
click at [291, 99] on input "text" at bounding box center [307, 97] width 91 height 9
type input "100000"
click at [376, 207] on button "Filter" at bounding box center [379, 206] width 18 height 11
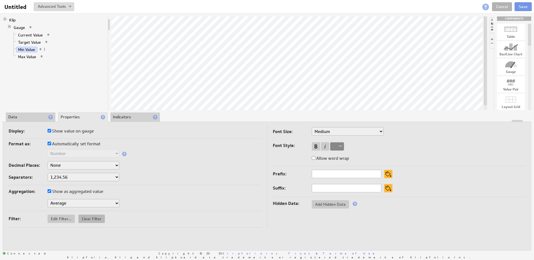
click at [90, 217] on span "Clear Filter" at bounding box center [91, 218] width 26 height 5
click at [49, 144] on input "Automatically set format" at bounding box center [50, 143] width 4 height 4
checkbox input "false"
click at [72, 153] on select "Text Number Currency Percentage Date / Time Duration" at bounding box center [84, 153] width 72 height 8
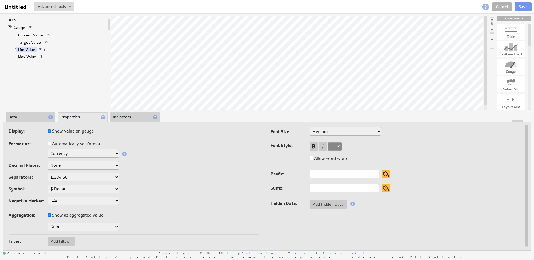
click at [179, 214] on div "Aggregation: Show as aggregated value" at bounding box center [134, 215] width 250 height 9
click at [27, 33] on link "Current Value" at bounding box center [30, 35] width 29 height 6
click at [29, 42] on link "Target Value" at bounding box center [29, 42] width 27 height 6
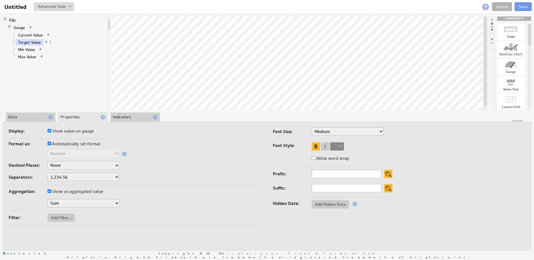
click at [85, 203] on select "Sum Average Median Min Max First Last Count Count Distinct" at bounding box center [84, 203] width 72 height 8
click at [78, 142] on label "Automatically set format" at bounding box center [74, 144] width 53 height 8
click at [51, 142] on input "Automatically set format" at bounding box center [50, 143] width 4 height 4
checkbox input "false"
click at [81, 149] on select "Text Number Currency Percentage Date / Time Duration" at bounding box center [84, 153] width 72 height 8
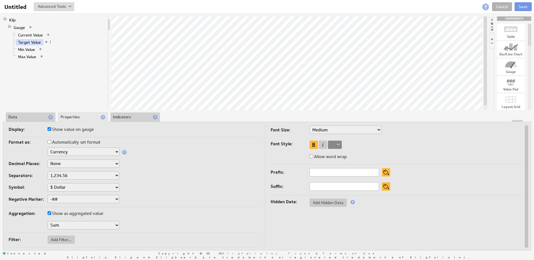
click at [23, 116] on li "Data" at bounding box center [30, 116] width 49 height 9
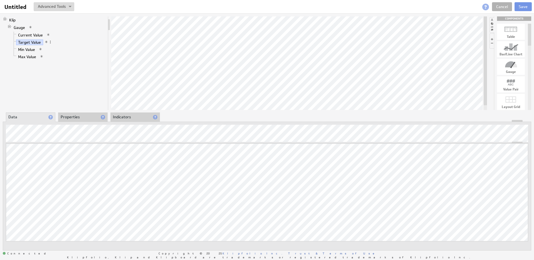
click at [78, 117] on li "Properties" at bounding box center [82, 116] width 49 height 9
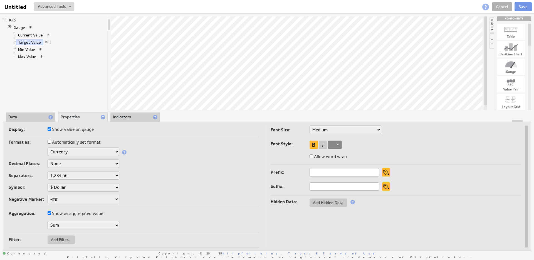
click at [69, 233] on td "Display: Show value on gauge Format as: Automatically set format Text Number Cu…" at bounding box center [137, 185] width 256 height 125
click at [67, 238] on span "Add Filter..." at bounding box center [61, 239] width 27 height 5
type input "$80"
select select "source"
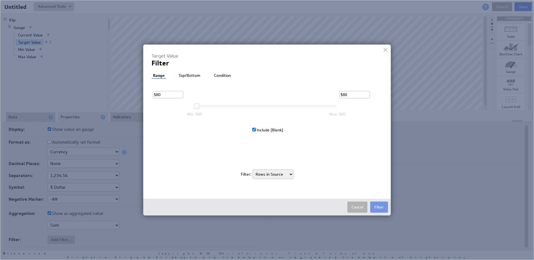
click at [166, 95] on input "$80" at bounding box center [168, 94] width 31 height 7
click at [171, 94] on input "$80" at bounding box center [168, 94] width 31 height 7
drag, startPoint x: 171, startPoint y: 94, endPoint x: 156, endPoint y: 94, distance: 14.7
click at [156, 94] on input "$80" at bounding box center [168, 94] width 31 height 7
type input "$80"
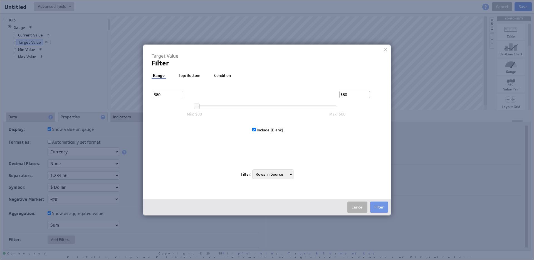
click at [294, 80] on div "Range Top/Bottom Condition Exclude Top Bottom 10 Min Value Match All Match Any …" at bounding box center [266, 129] width 231 height 112
drag, startPoint x: 358, startPoint y: 93, endPoint x: 342, endPoint y: 94, distance: 15.9
click at [342, 94] on input "$80" at bounding box center [354, 94] width 31 height 7
type input "$80"
click at [356, 152] on div "$80 $80 Min: $80 Max: $80 Include [Blank] .st0{fill:#7193E8;} .st1{fill:#FFFFFF…" at bounding box center [266, 122] width 231 height 82
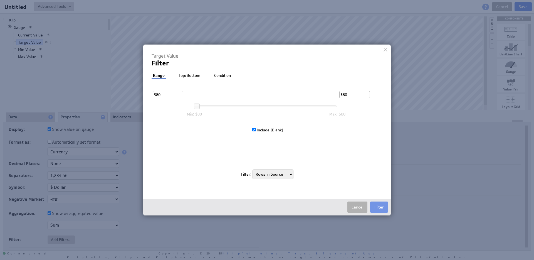
click at [254, 130] on input "Include [Blank]" at bounding box center [254, 130] width 4 height 4
checkbox input "false"
click at [341, 144] on div "$80 $80 Min: $80 Max: $80 Include [Blank] .st0{fill:#7193E8;} .st1{fill:#FFFFFF…" at bounding box center [261, 122] width 186 height 82
drag, startPoint x: 169, startPoint y: 93, endPoint x: 156, endPoint y: 93, distance: 13.3
click at [156, 93] on input "$80" at bounding box center [168, 94] width 31 height 7
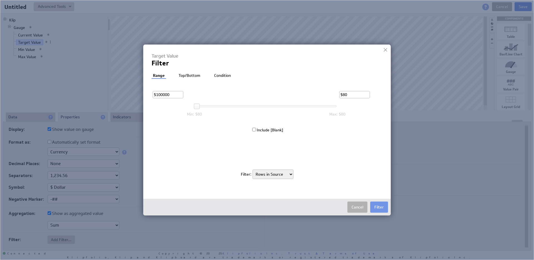
type input "$80"
click at [282, 140] on div "$80 $80 Min: $80 Max: $80 Include [Blank] .st0{fill:#7193E8;} .st1{fill:#FFFFFF…" at bounding box center [261, 122] width 186 height 82
click at [277, 175] on select "Rows in Source Values in View" at bounding box center [272, 173] width 41 height 9
select select "view"
checkbox input "true"
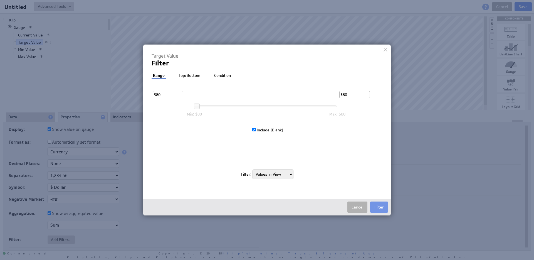
click at [278, 154] on div "$80 $80 Min: $80 Max: $80 Include [Blank] .st0{fill:#7193E8;} .st1{fill:#FFFFFF…" at bounding box center [261, 122] width 186 height 82
click at [183, 76] on li "Top/Bottom" at bounding box center [189, 76] width 24 height 6
click at [184, 93] on select "Top Bottom" at bounding box center [172, 94] width 31 height 9
select select "1"
click at [207, 95] on input "10" at bounding box center [202, 94] width 25 height 9
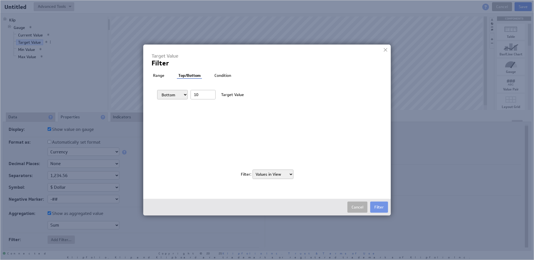
drag, startPoint x: 202, startPoint y: 95, endPoint x: 188, endPoint y: 93, distance: 13.9
click at [188, 93] on div "Top Bottom 10 Target Value" at bounding box center [272, 94] width 242 height 26
click at [208, 149] on div "Top Bottom 10 Target Value" at bounding box center [266, 122] width 231 height 82
click at [161, 72] on div "Target Value Filter Filter: Range Top/Bottom Condition Exclude Top Bottom 10 Ta…" at bounding box center [266, 119] width 231 height 132
click at [158, 76] on li "Range" at bounding box center [158, 76] width 14 height 6
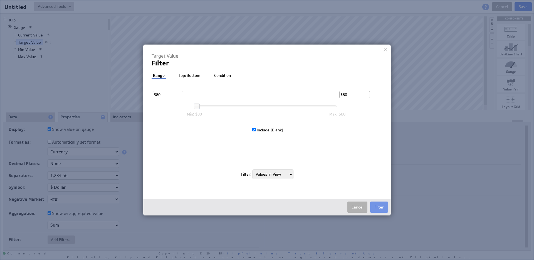
drag, startPoint x: 196, startPoint y: 105, endPoint x: 308, endPoint y: 106, distance: 112.3
click at [306, 106] on div at bounding box center [266, 106] width 140 height 2
click at [329, 107] on div "$80 $80 Min: $80 Max: $80" at bounding box center [261, 94] width 186 height 26
click at [333, 106] on div at bounding box center [266, 106] width 140 height 2
click at [218, 74] on li "Condition" at bounding box center [222, 76] width 19 height 6
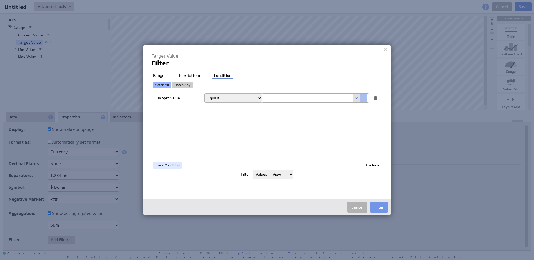
click at [363, 162] on div "Exclude" at bounding box center [370, 165] width 18 height 6
click at [362, 164] on input "checkbox" at bounding box center [363, 165] width 4 height 4
click at [362, 165] on input "checkbox" at bounding box center [363, 165] width 4 height 4
checkbox input "false"
click at [364, 98] on span at bounding box center [364, 97] width 8 height 7
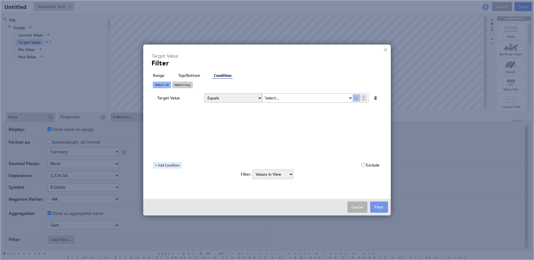
click at [279, 98] on select "Select... company.id company.name user.emailAddress user.firstName user.isAdmin…" at bounding box center [307, 97] width 91 height 9
click at [366, 97] on span at bounding box center [364, 97] width 8 height 7
click at [231, 97] on select "Equals Greater than Less than Greater than or equal to Less than or equal to Do…" at bounding box center [233, 97] width 58 height 9
click at [153, 71] on div "Target Value Filter Filter: Range Top/Bottom Condition Exclude Top Bottom 10 Ta…" at bounding box center [266, 119] width 231 height 132
click at [156, 73] on li "Range" at bounding box center [158, 76] width 14 height 6
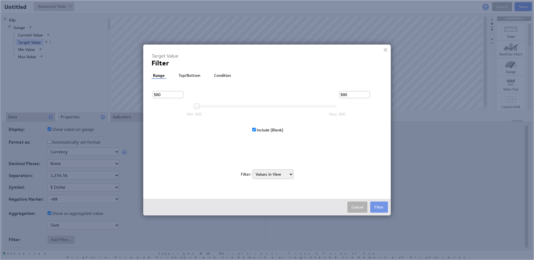
click at [186, 76] on li "Top/Bottom" at bounding box center [189, 76] width 24 height 6
select select "2"
click at [177, 56] on h4 "Target Value" at bounding box center [260, 56] width 219 height 6
click at [385, 49] on div at bounding box center [385, 50] width 8 height 8
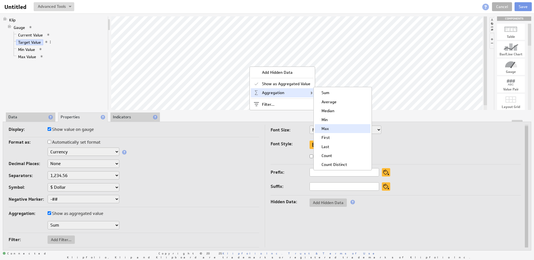
click at [336, 130] on div "Max" at bounding box center [343, 128] width 56 height 9
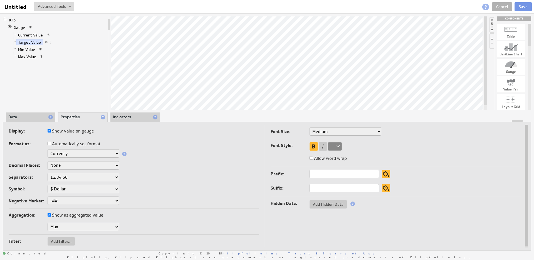
click at [48, 131] on input "Show value on gauge" at bounding box center [50, 131] width 4 height 4
checkbox input "false"
click at [49, 131] on input "Show value on gauge" at bounding box center [50, 131] width 4 height 4
checkbox input "true"
click at [27, 55] on link "Max Value" at bounding box center [27, 57] width 22 height 6
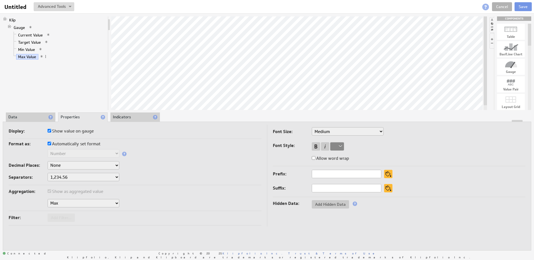
click at [50, 132] on input "Show value on gauge" at bounding box center [50, 131] width 4 height 4
checkbox input "false"
click at [50, 132] on input "Show value on gauge" at bounding box center [50, 131] width 4 height 4
checkbox input "true"
click at [49, 143] on input "Automatically set format" at bounding box center [50, 143] width 4 height 4
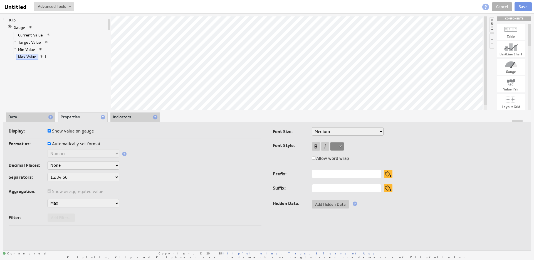
checkbox input "false"
click at [80, 155] on select "Text Number Currency Percentage Date / Time Duration" at bounding box center [84, 153] width 72 height 8
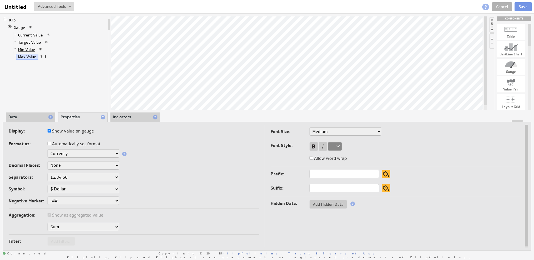
click at [24, 48] on link "Min Value" at bounding box center [26, 50] width 21 height 6
click at [28, 42] on link "Target Value" at bounding box center [29, 42] width 27 height 6
click at [310, 158] on input "Allow word wrap" at bounding box center [311, 158] width 4 height 4
checkbox input "true"
click at [311, 158] on input "Allow word wrap" at bounding box center [311, 158] width 4 height 4
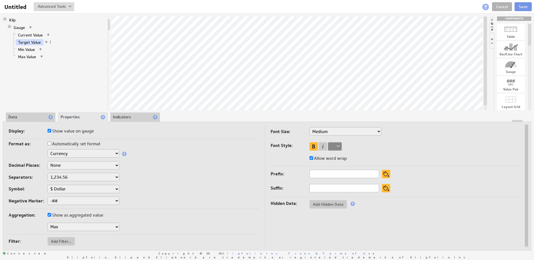
checkbox input "false"
click at [50, 41] on span at bounding box center [50, 42] width 4 height 4
click at [76, 91] on div "Filter..." at bounding box center [82, 90] width 63 height 9
select select "source"
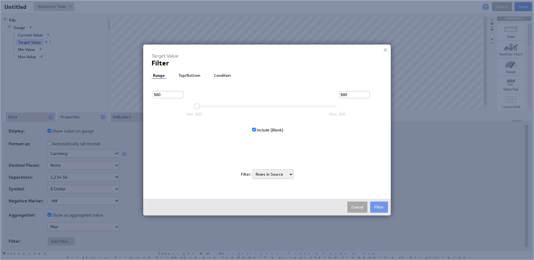
click at [358, 210] on button "Cancel" at bounding box center [357, 206] width 20 height 11
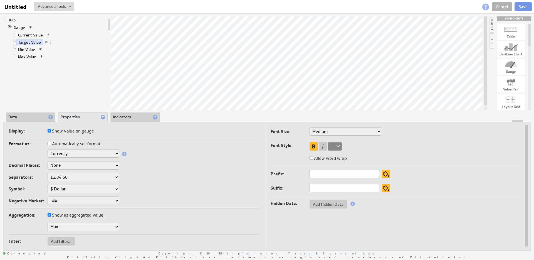
click at [49, 41] on span at bounding box center [50, 42] width 4 height 4
click at [75, 57] on div "Add Hidden Data" at bounding box center [81, 58] width 63 height 9
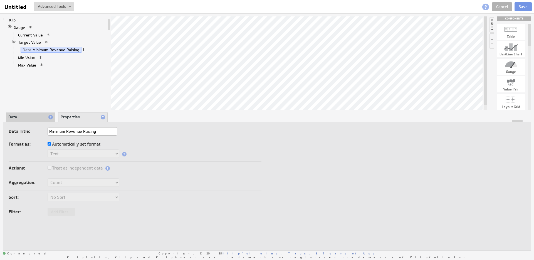
type input "Minimum Revenue Raising"
click at [52, 144] on label "Automatically set format" at bounding box center [74, 144] width 53 height 8
click at [51, 144] on input "Automatically set format" at bounding box center [50, 144] width 4 height 4
checkbox input "false"
click at [67, 151] on select "Text Number Currency Percentage Date / Time Duration" at bounding box center [84, 153] width 72 height 8
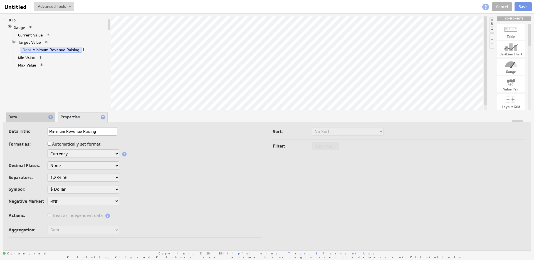
click at [74, 215] on label "Treat as independent data" at bounding box center [75, 215] width 55 height 8
click at [183, 176] on div "Separators: 1,234.56 1.234,56 1'234.56 1,234/56 1 234,56 1 234-56 1 234.56 1234…" at bounding box center [135, 177] width 253 height 9
click at [73, 178] on select "1,234.56 1.234,56 1'234.56 1,234/56 1 234,56 1 234-56 1 234.56 1234.56" at bounding box center [84, 177] width 72 height 8
click at [54, 216] on label "Treat as independent data" at bounding box center [75, 215] width 55 height 8
click at [108, 215] on span at bounding box center [107, 215] width 4 height 4
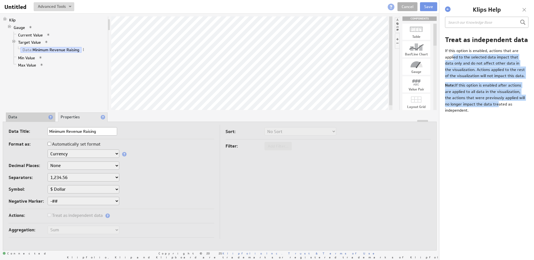
drag, startPoint x: 454, startPoint y: 56, endPoint x: 494, endPoint y: 104, distance: 62.5
click at [494, 102] on div "Treat as independent data If this option is enabled, actions that are applied t…" at bounding box center [486, 146] width 95 height 226
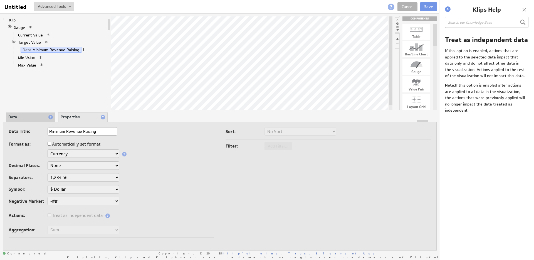
click at [494, 104] on p "Note: If this option is enabled after actions are applied to all data in the vi…" at bounding box center [485, 97] width 80 height 31
click at [526, 9] on div at bounding box center [524, 10] width 8 height 8
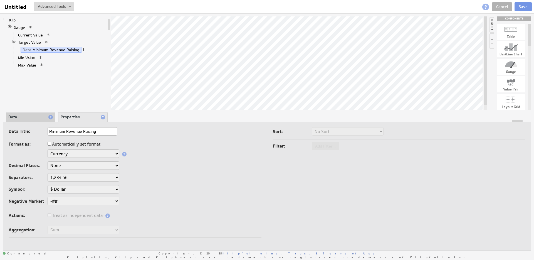
click at [17, 118] on li "Data" at bounding box center [30, 116] width 49 height 9
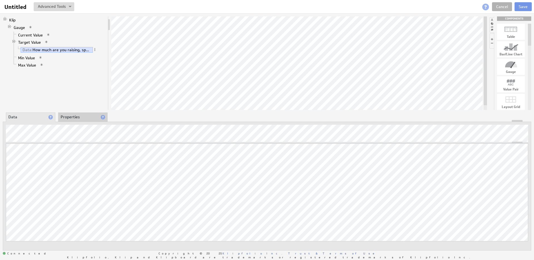
click at [72, 117] on li "Properties" at bounding box center [82, 116] width 49 height 9
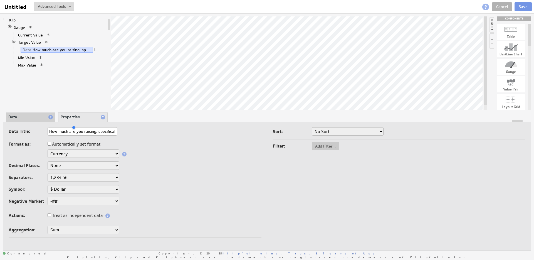
scroll to position [0, 82]
click at [81, 227] on select "Sum Average Median Min Max First Last Count Count Distinct" at bounding box center [84, 229] width 72 height 8
click at [201, 191] on div "Symbol: $ Dollar £ Pound € Euro ¥ Yen R$ Real ₱ Peso kr Krone Rp Rupiah ₨ Rupee…" at bounding box center [135, 189] width 253 height 9
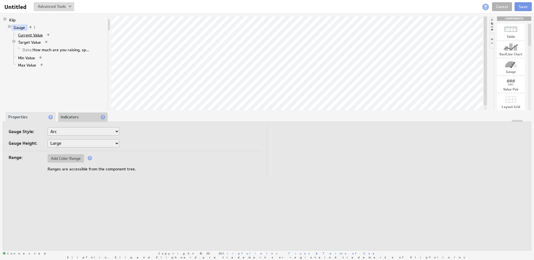
click at [28, 34] on link "Current Value" at bounding box center [30, 35] width 29 height 6
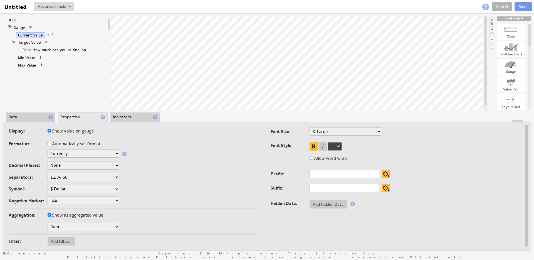
click at [29, 40] on link "Target Value" at bounding box center [29, 42] width 27 height 6
click at [49, 132] on input "Show value on gauge" at bounding box center [50, 131] width 4 height 4
checkbox input "false"
click at [49, 131] on input "Show value on gauge" at bounding box center [50, 131] width 4 height 4
checkbox input "true"
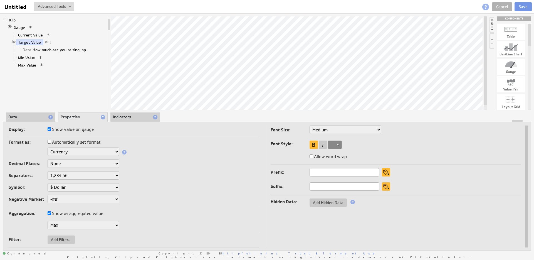
click at [73, 227] on select "Sum Average Median Min Max First Last Count Count Distinct" at bounding box center [84, 225] width 72 height 8
click at [73, 225] on select "Sum Average Median Min Max First Last Count Count Distinct" at bounding box center [84, 225] width 72 height 8
click at [76, 226] on select "Sum Average Median Min Max First Last Count Count Distinct" at bounding box center [84, 225] width 72 height 8
click at [71, 225] on select "Sum Average Median Min Max First Last Count Count Distinct" at bounding box center [84, 225] width 72 height 8
click at [31, 117] on li "Data" at bounding box center [30, 116] width 49 height 9
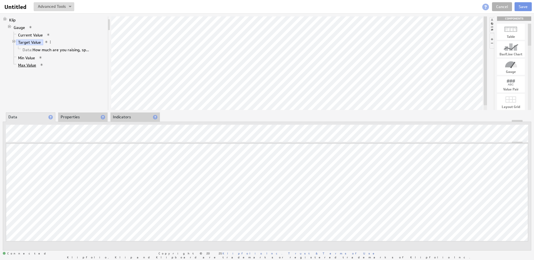
click at [28, 63] on link "Max Value" at bounding box center [27, 65] width 22 height 6
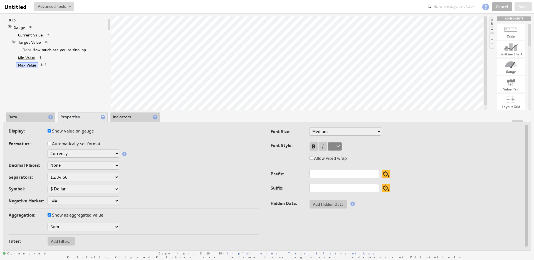
click at [26, 58] on link "Min Value" at bounding box center [26, 58] width 21 height 6
click at [35, 120] on li "Data" at bounding box center [30, 116] width 49 height 9
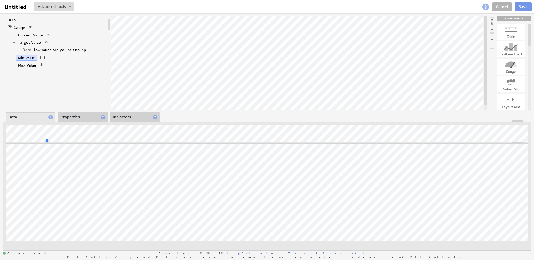
click at [93, 89] on div "Klip Gauge Current Value Target Value Data: How much are you raising, specifica…" at bounding box center [56, 62] width 106 height 93
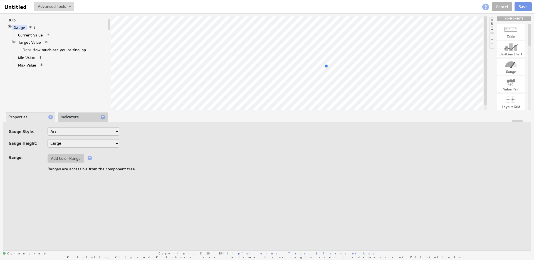
click at [329, 61] on div at bounding box center [350, 65] width 53 height 11
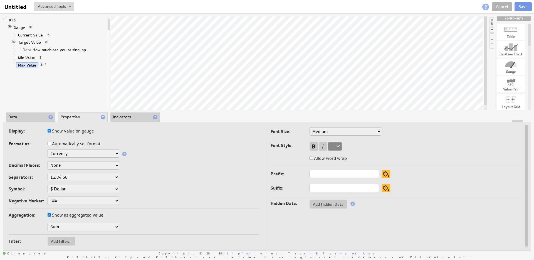
click at [335, 146] on div at bounding box center [335, 146] width 14 height 8
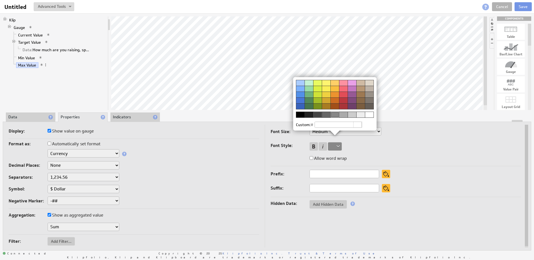
click at [343, 99] on div at bounding box center [343, 100] width 9 height 6
click at [436, 144] on img at bounding box center [267, 130] width 534 height 260
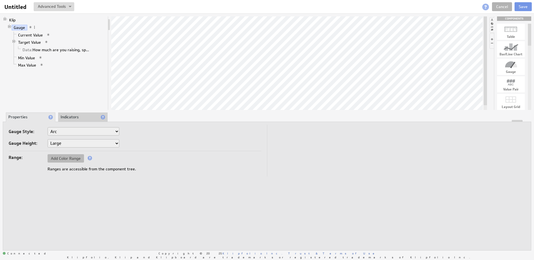
click at [57, 160] on span "Add Color Range" at bounding box center [66, 158] width 36 height 5
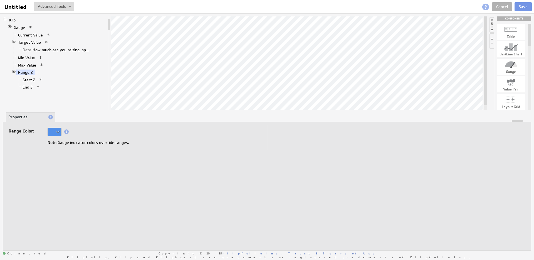
click at [55, 131] on div at bounding box center [55, 132] width 14 height 8
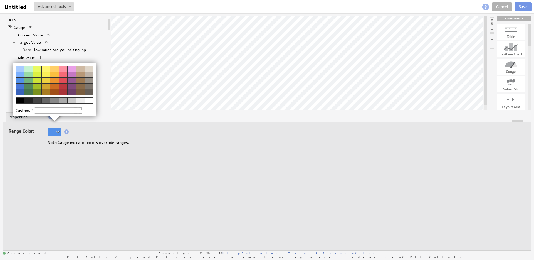
click at [29, 74] on div at bounding box center [28, 74] width 9 height 6
click at [56, 165] on img at bounding box center [267, 130] width 534 height 260
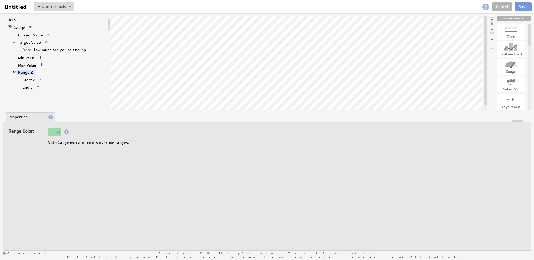
click at [31, 79] on link "Start 2" at bounding box center [29, 80] width 17 height 6
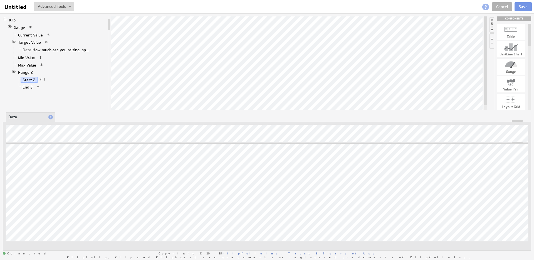
click at [31, 88] on link "End 2" at bounding box center [28, 87] width 14 height 6
click at [524, 3] on button "Save" at bounding box center [522, 6] width 17 height 9
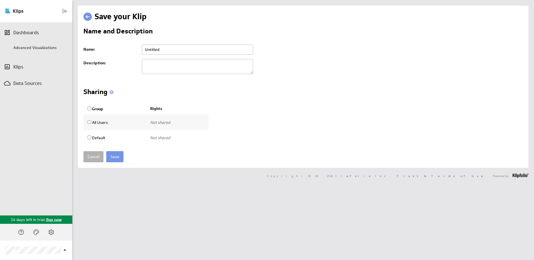
click at [179, 50] on input "Untitled" at bounding box center [197, 49] width 111 height 10
click at [179, 50] on input "text" at bounding box center [197, 49] width 111 height 10
click at [88, 108] on input "Group" at bounding box center [90, 108] width 4 height 4
checkbox input "true"
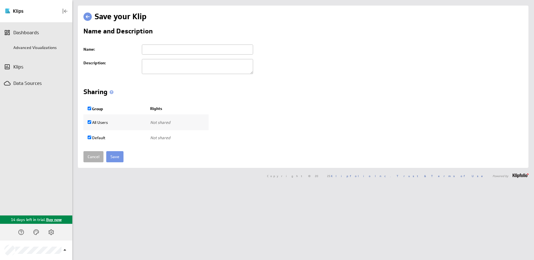
select select"] "5e8a627deff691a5a94d95a920380ed5:use"
checkbox input "true"
select select"] "ca04c594b54529c45fc022bb93b084fa:use"
click at [172, 121] on select"] "Use only Use and edit Do not share" at bounding box center [168, 122] width 37 height 9
select select"] "5e8a627deff691a5a94d95a920380ed5:use,edit"
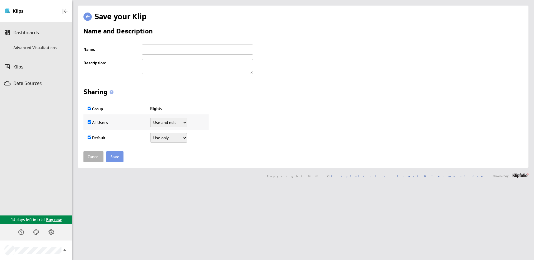
click at [176, 139] on select"] "Use only Use and edit Do not share" at bounding box center [168, 137] width 37 height 9
select select"] "ca04c594b54529c45fc022bb93b084fa:use,edit"
click at [187, 42] on div "Name and Description Name: Please enter a valid name Description:" at bounding box center [302, 52] width 439 height 49
click at [179, 49] on input "text" at bounding box center [197, 49] width 111 height 10
type input "Amount Raising Klip"
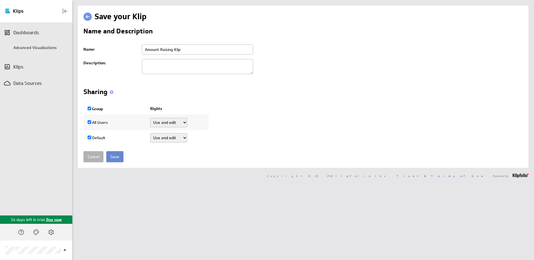
click at [117, 158] on input "Save" at bounding box center [114, 156] width 17 height 11
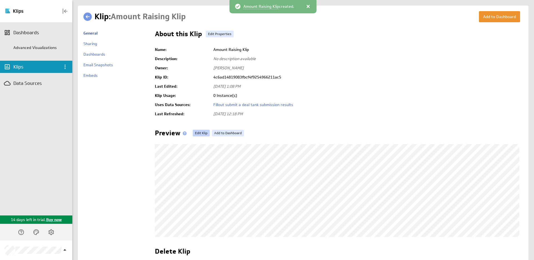
click at [196, 134] on link "Edit Klip" at bounding box center [201, 133] width 17 height 7
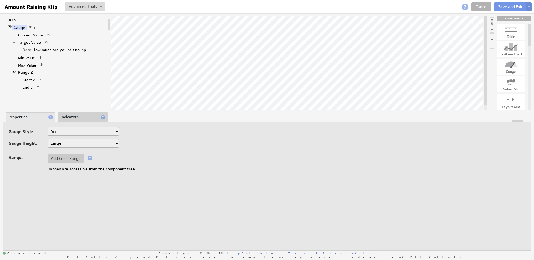
click at [24, 68] on span "Max Value" at bounding box center [30, 65] width 28 height 5
click at [24, 66] on link "Max Value" at bounding box center [27, 65] width 22 height 6
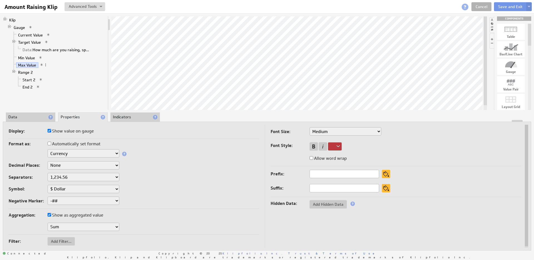
click at [29, 116] on li "Data" at bounding box center [30, 116] width 49 height 9
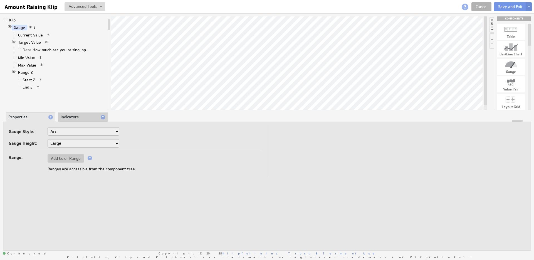
click at [73, 128] on select "Horizontal Vertical Arc Semicircle Circle" at bounding box center [84, 131] width 72 height 8
select select "hg"
click at [69, 133] on select "Horizontal Vertical Arc Semicircle Circle" at bounding box center [84, 131] width 72 height 8
select select "vg"
click at [72, 132] on select "Horizontal Vertical Arc Semicircle Circle" at bounding box center [84, 131] width 72 height 8
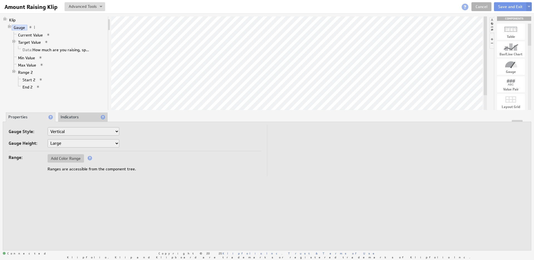
select select "ag"
click at [34, 36] on link "Current Value" at bounding box center [30, 35] width 29 height 6
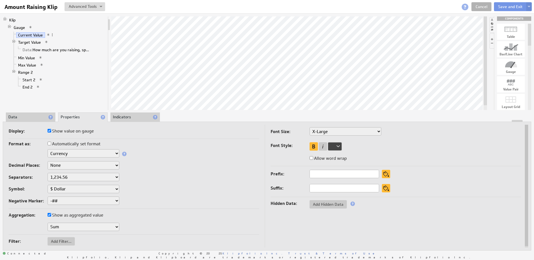
click at [28, 116] on li "Data" at bounding box center [30, 116] width 49 height 9
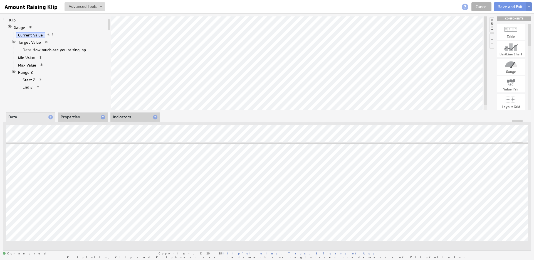
click at [84, 120] on div at bounding box center [267, 121] width 528 height 2
click at [83, 117] on li "Properties" at bounding box center [82, 116] width 49 height 9
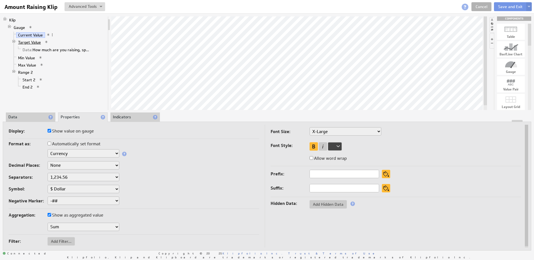
click at [33, 42] on link "Target Value" at bounding box center [29, 42] width 27 height 6
click at [76, 48] on link "Data: How much are you raising, specifically? (How much are you hoping to raise…" at bounding box center [57, 50] width 72 height 6
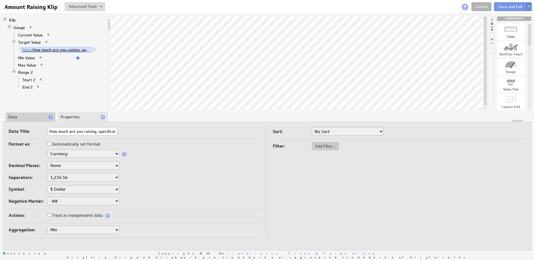
scroll to position [0, 82]
click at [95, 50] on span at bounding box center [95, 50] width 4 height 4
click at [120, 67] on div "Remove" at bounding box center [124, 65] width 56 height 9
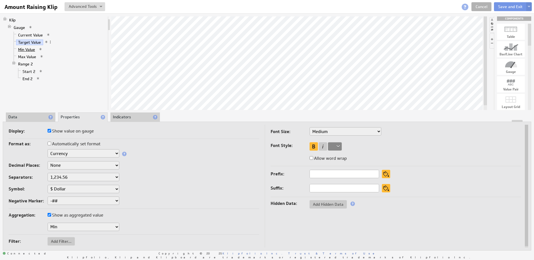
click at [25, 48] on link "Min Value" at bounding box center [26, 50] width 21 height 6
click at [26, 54] on link "Max Value" at bounding box center [27, 57] width 22 height 6
click at [46, 56] on span at bounding box center [46, 56] width 4 height 4
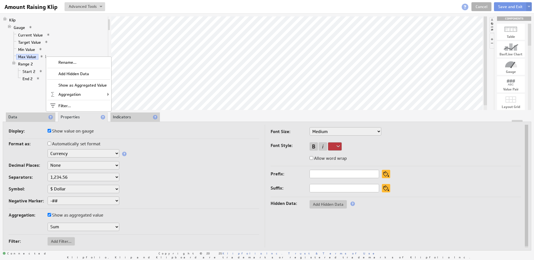
click at [95, 46] on li "Min Value" at bounding box center [59, 49] width 94 height 7
click at [353, 203] on span at bounding box center [352, 203] width 4 height 4
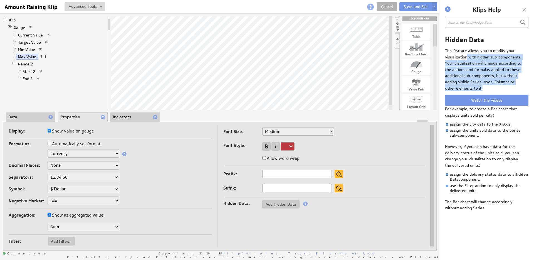
drag, startPoint x: 466, startPoint y: 56, endPoint x: 481, endPoint y: 87, distance: 34.2
click at [481, 87] on p "This feature allows you to modify your visualization with hidden sub-components…" at bounding box center [485, 70] width 80 height 44
click at [487, 78] on p "This feature allows you to modify your visualization with hidden sub-components…" at bounding box center [485, 70] width 80 height 44
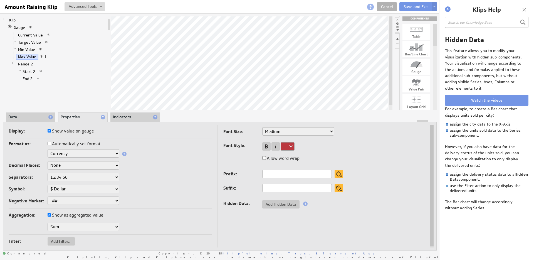
click at [524, 8] on div at bounding box center [524, 10] width 8 height 8
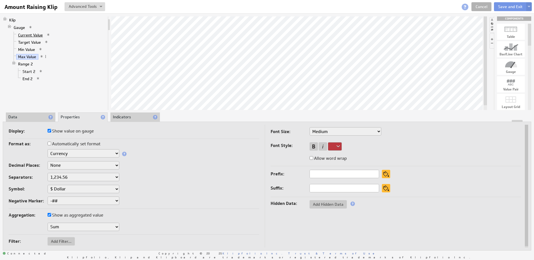
click at [29, 35] on link "Current Value" at bounding box center [30, 35] width 29 height 6
click at [337, 206] on span "Add Hidden Data" at bounding box center [327, 204] width 37 height 5
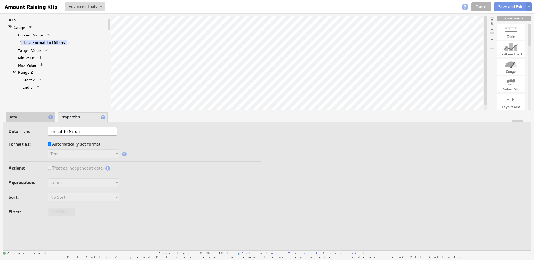
type input "Format to Millions"
click at [218, 193] on div "Sort: No Sort A to Z Z to A" at bounding box center [135, 197] width 253 height 9
click at [22, 116] on li "Data" at bounding box center [30, 116] width 49 height 9
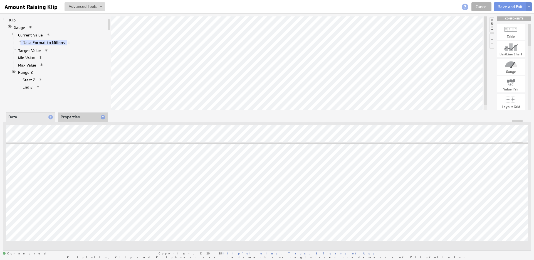
click at [28, 35] on link "Current Value" at bounding box center [30, 35] width 29 height 6
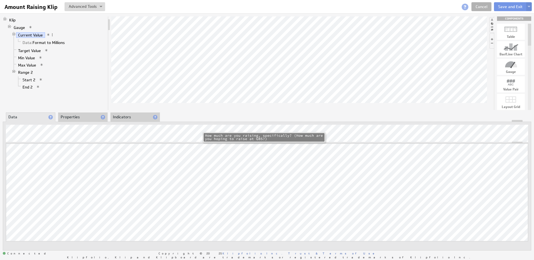
click at [270, 135] on li "How much are you raising, specifically? (How much are you hoping to raise at GB…" at bounding box center [263, 137] width 121 height 9
click at [225, 135] on li "How much are you raising, specifically? (How much are you hoping to raise at GB…" at bounding box center [263, 137] width 121 height 9
click at [268, 136] on li "How much are you raising, specifically? (How much are you hoping to raise at GB…" at bounding box center [263, 137] width 121 height 9
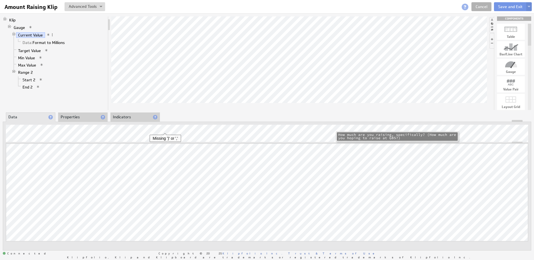
click at [373, 138] on li "How much are you raising, specifically? (How much are you hoping to raise at GB…" at bounding box center [397, 136] width 121 height 9
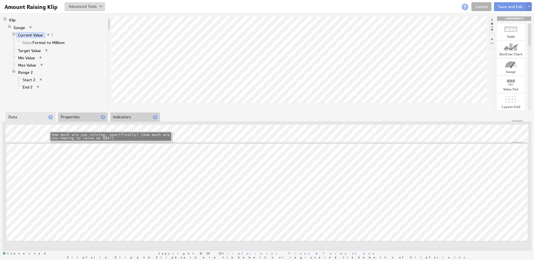
click at [80, 137] on li "How much are you raising, specifically? (How much are you hoping to raise at GB…" at bounding box center [110, 136] width 121 height 9
